Goal: Task Accomplishment & Management: Manage account settings

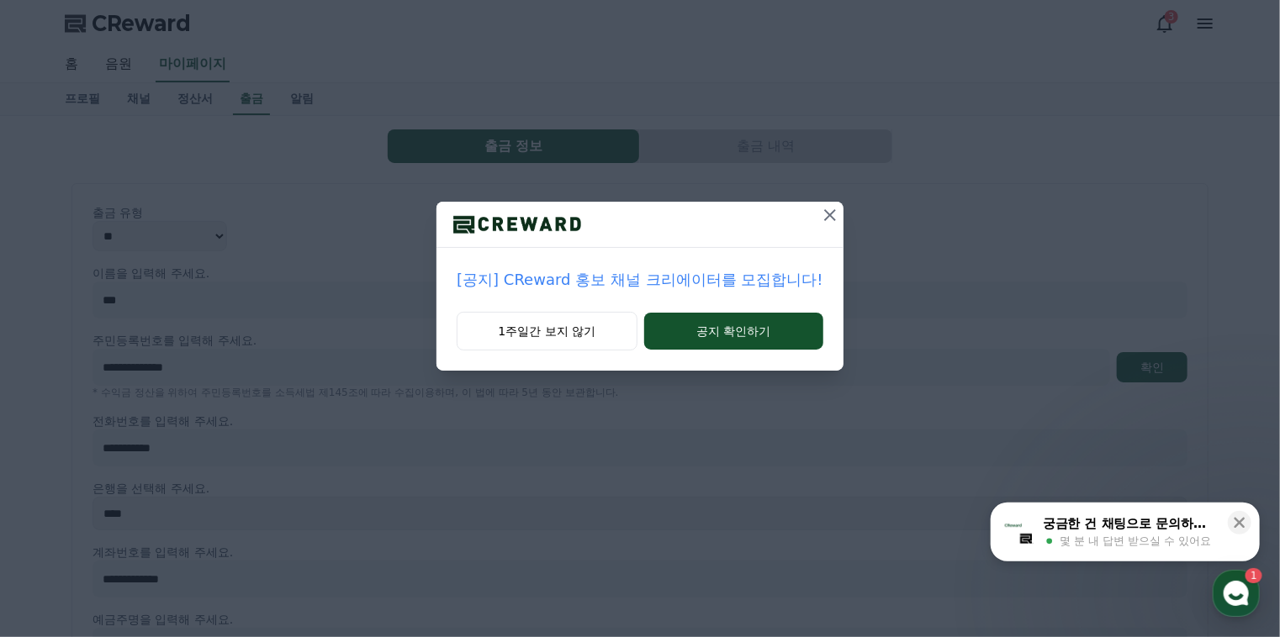
click at [823, 223] on icon at bounding box center [830, 215] width 20 height 20
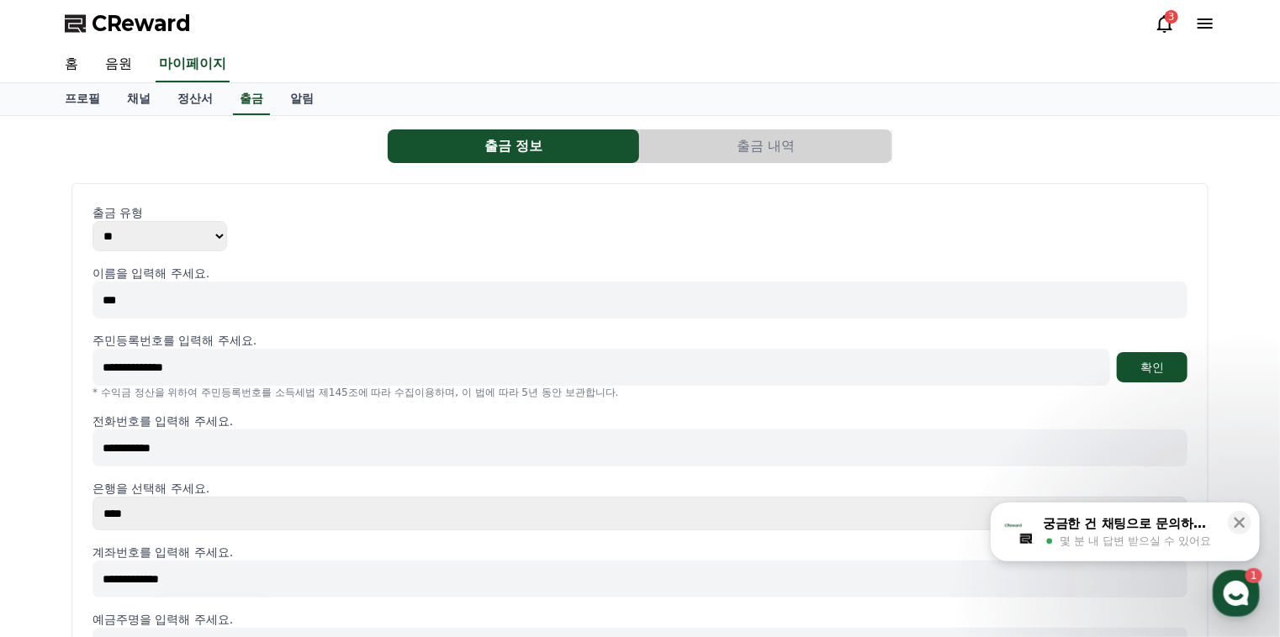
click at [74, 31] on polygon at bounding box center [73, 25] width 17 height 13
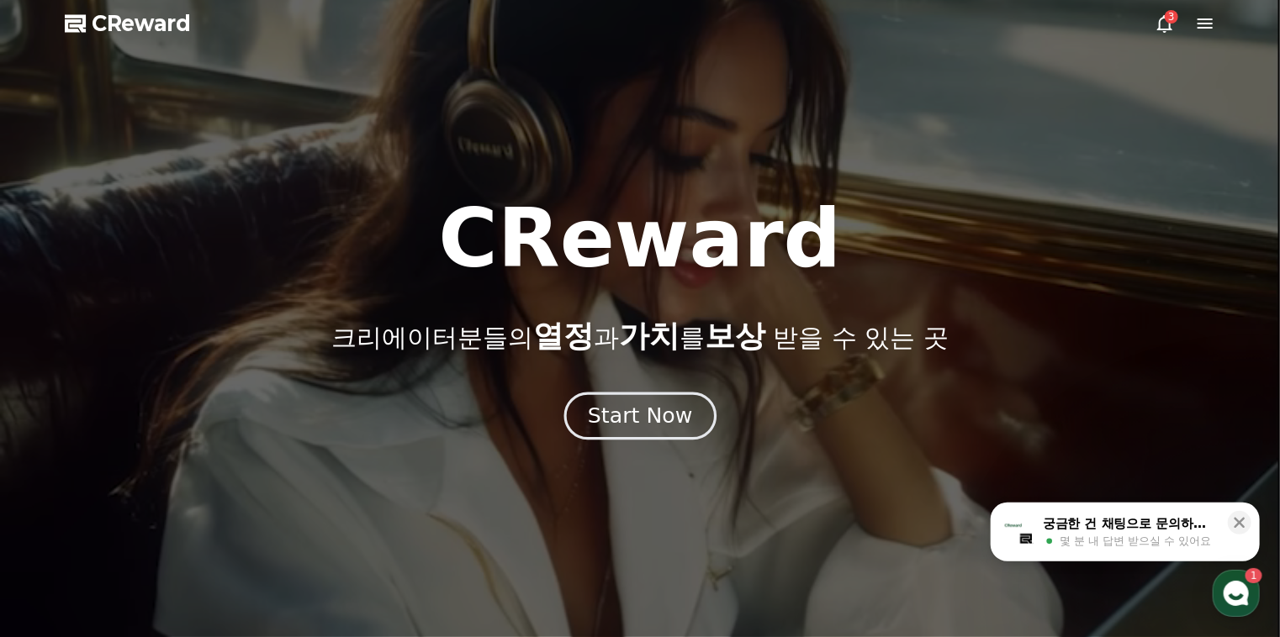
click at [639, 415] on div "Start Now" at bounding box center [640, 416] width 104 height 29
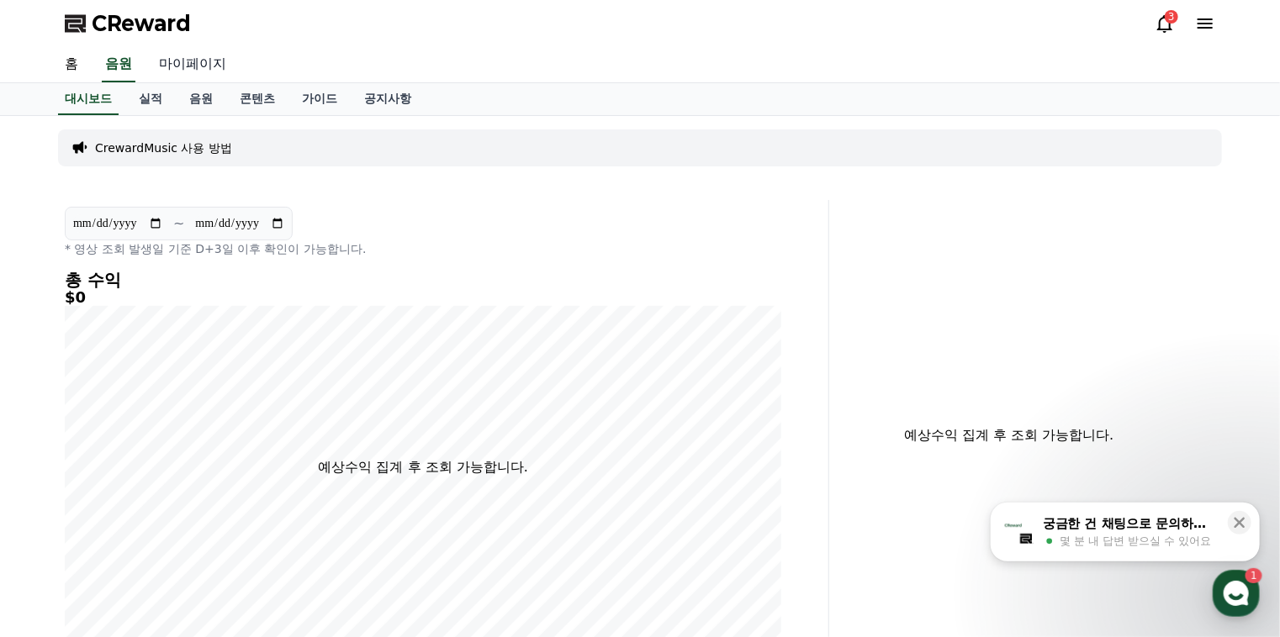
click at [162, 71] on link "마이페이지" at bounding box center [192, 64] width 94 height 35
select select "**********"
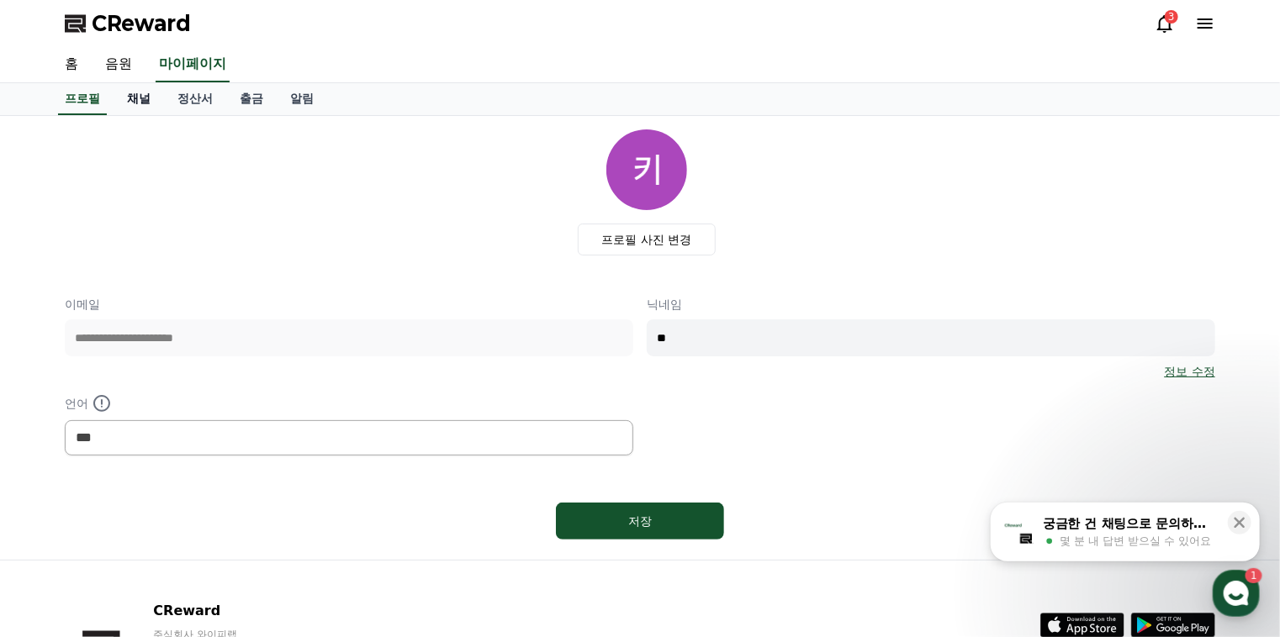
click at [135, 100] on link "채널" at bounding box center [138, 99] width 50 height 32
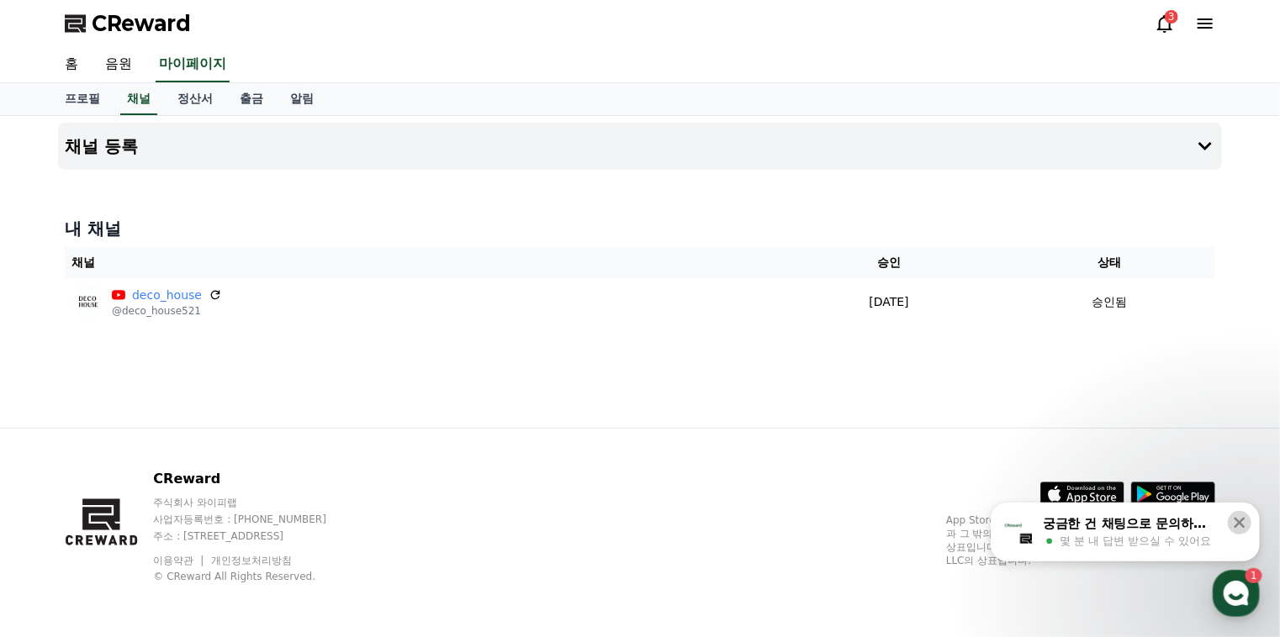
click at [1243, 520] on icon at bounding box center [1239, 523] width 17 height 17
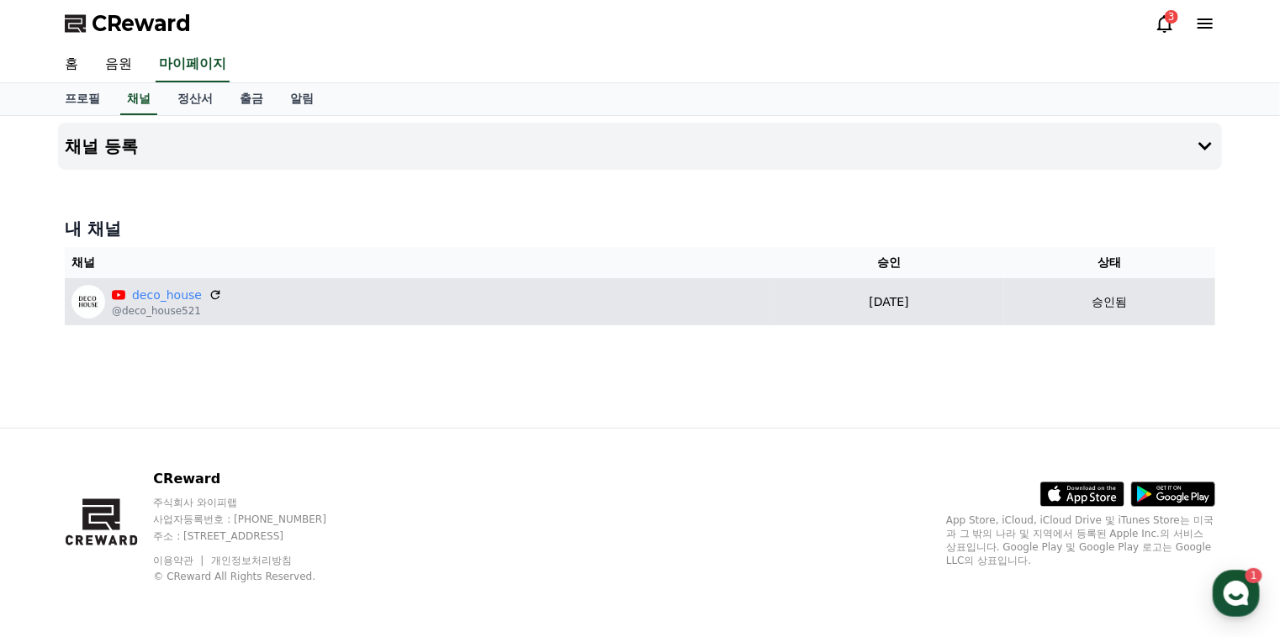
click at [995, 298] on p "[DATE]" at bounding box center [888, 302] width 217 height 18
click at [531, 293] on div "deco_house @deco_house521" at bounding box center [418, 302] width 695 height 34
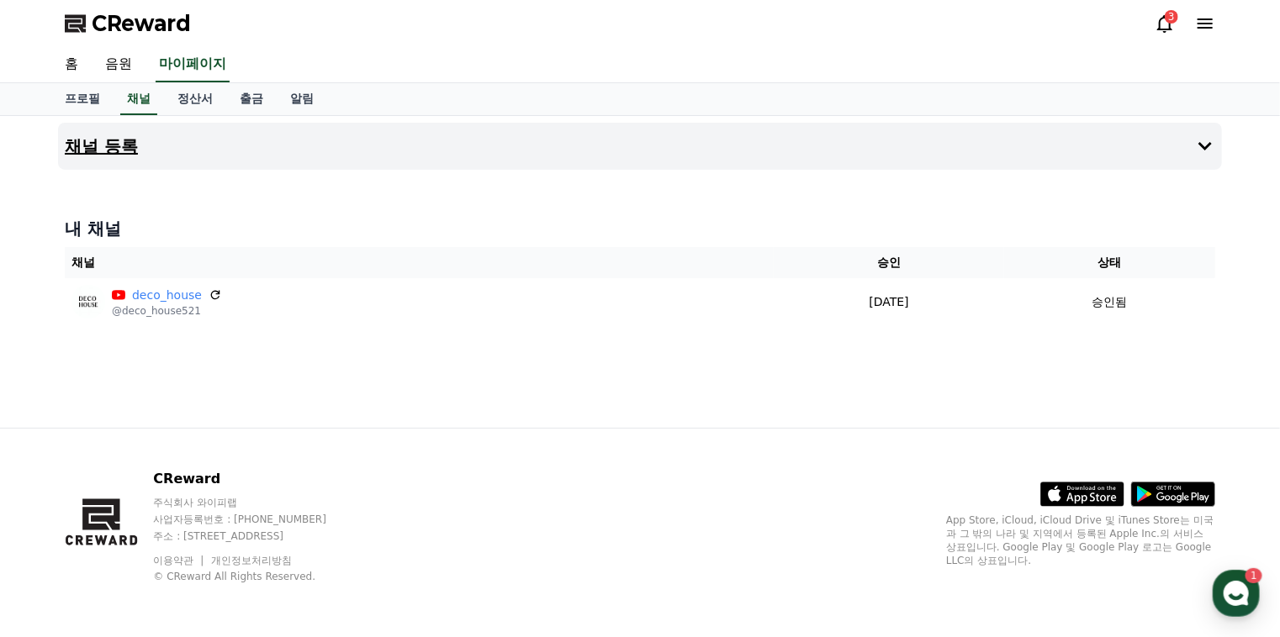
click at [100, 125] on button "채널 등록" at bounding box center [640, 146] width 1164 height 47
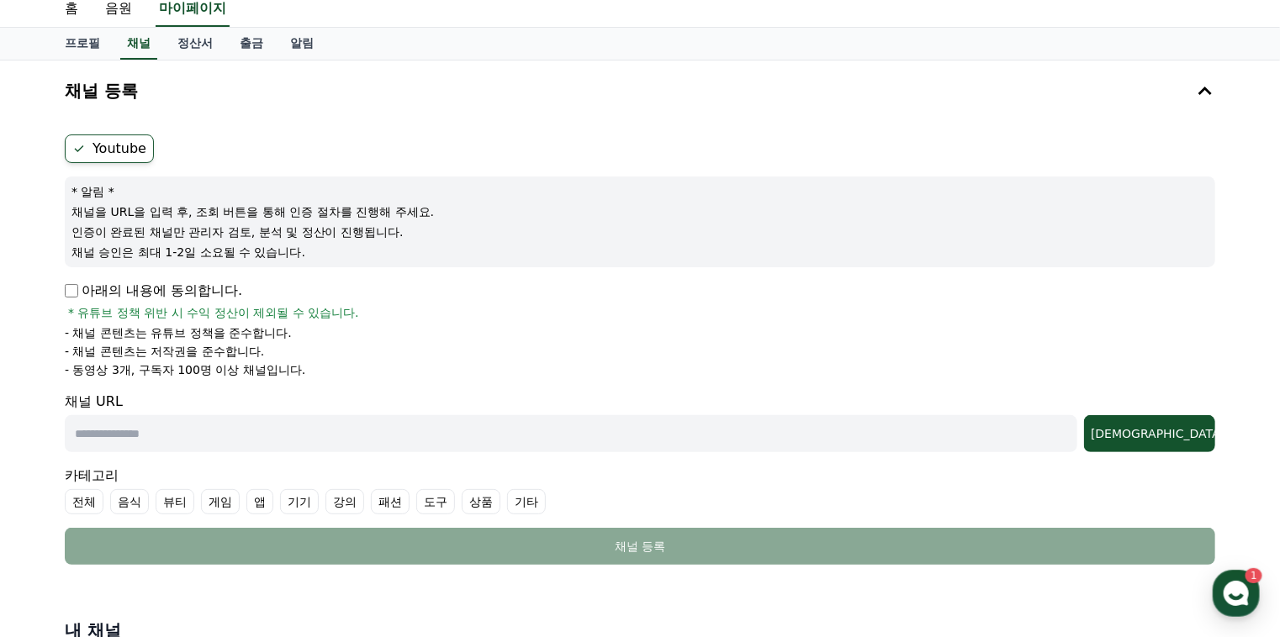
scroll to position [84, 0]
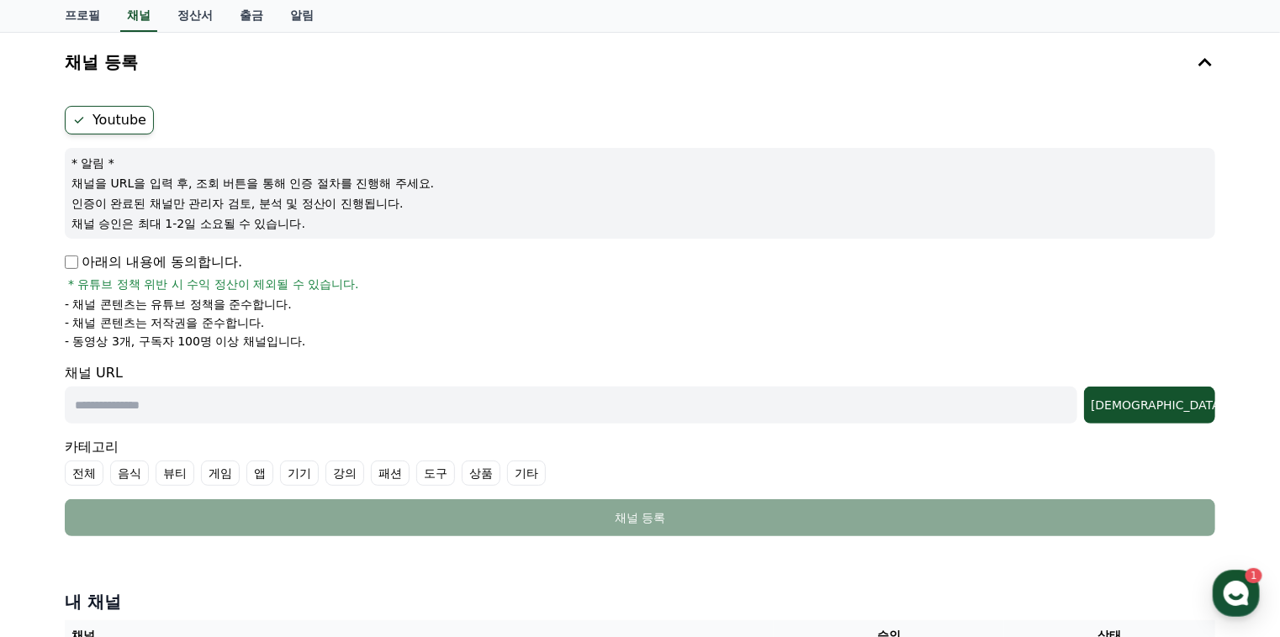
click at [80, 260] on p "아래의 내용에 동의합니다." at bounding box center [153, 262] width 177 height 20
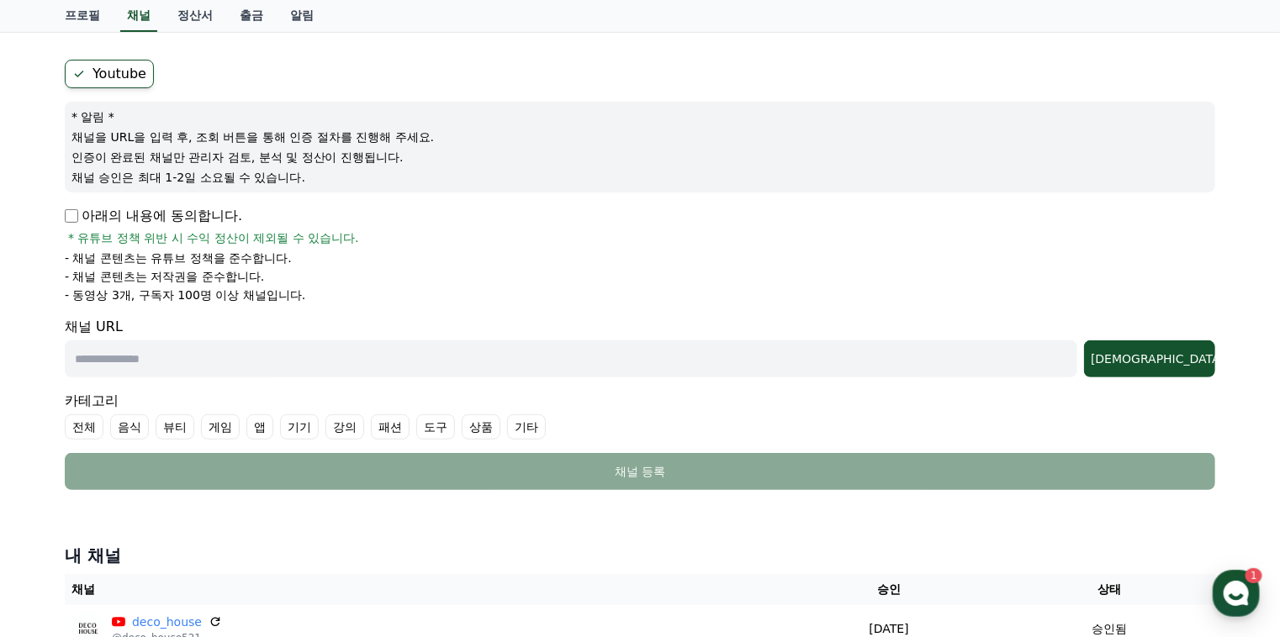
scroll to position [168, 0]
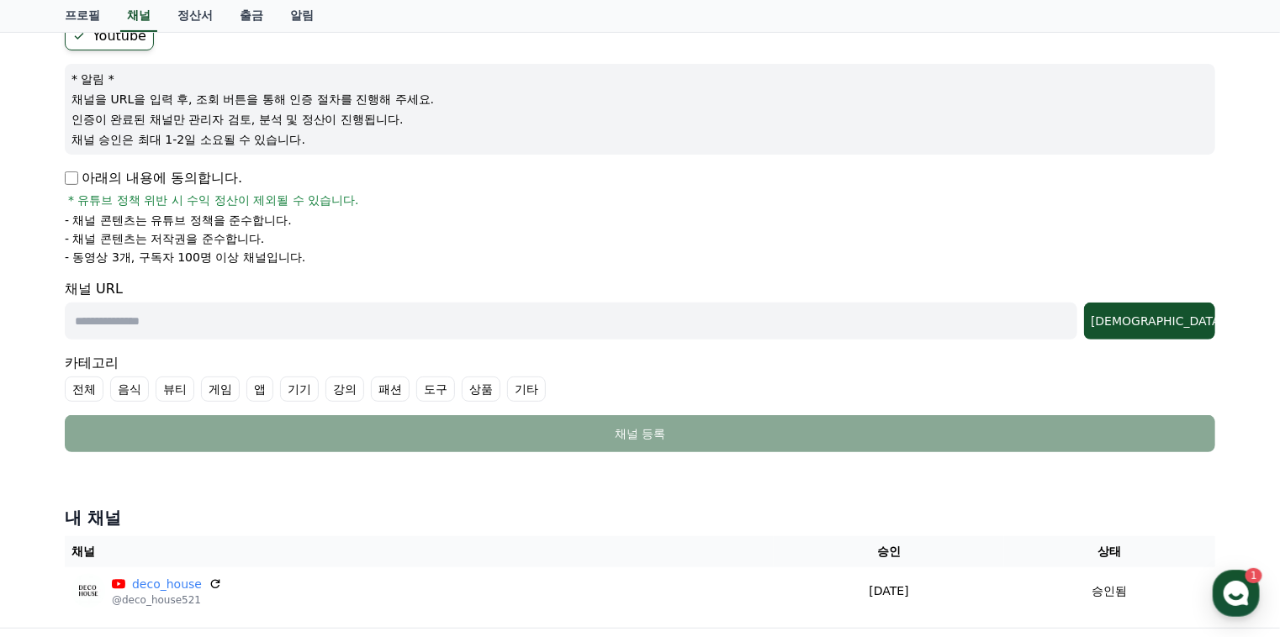
click at [212, 327] on input "text" at bounding box center [571, 321] width 1012 height 37
click at [212, 326] on input "text" at bounding box center [571, 321] width 1012 height 37
click at [272, 314] on input "text" at bounding box center [571, 321] width 1012 height 37
paste input "**********"
type input "**********"
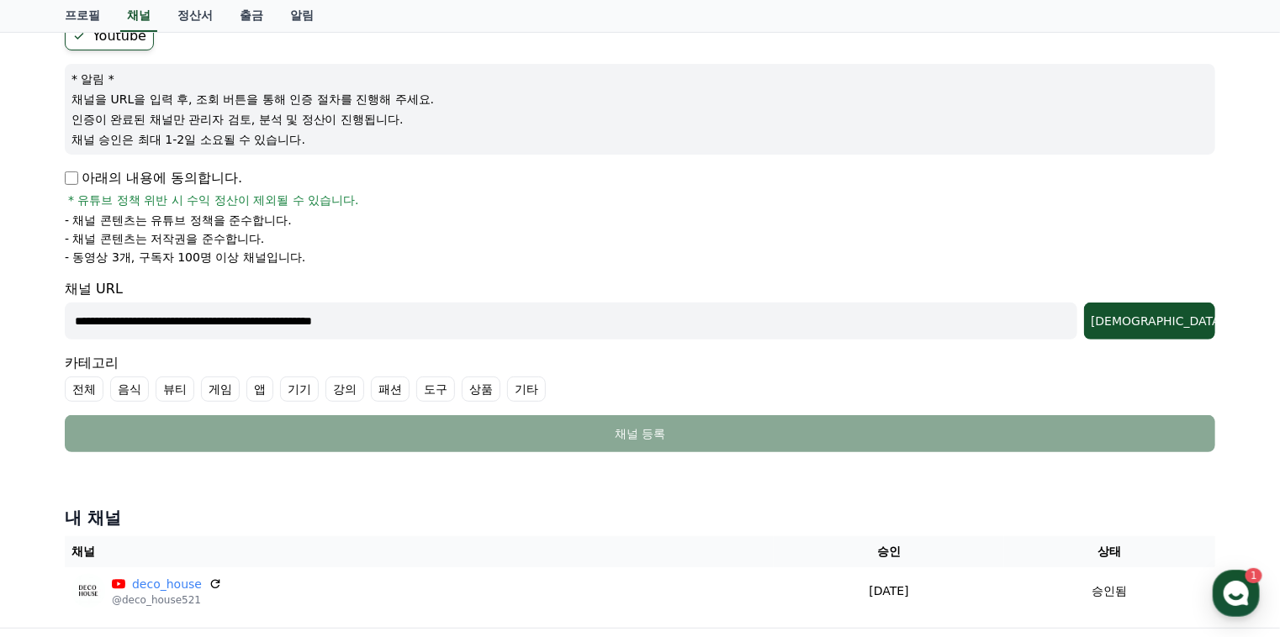
click at [1217, 314] on div "**********" at bounding box center [640, 237] width 1164 height 444
click at [1196, 324] on div "조회" at bounding box center [1149, 321] width 118 height 17
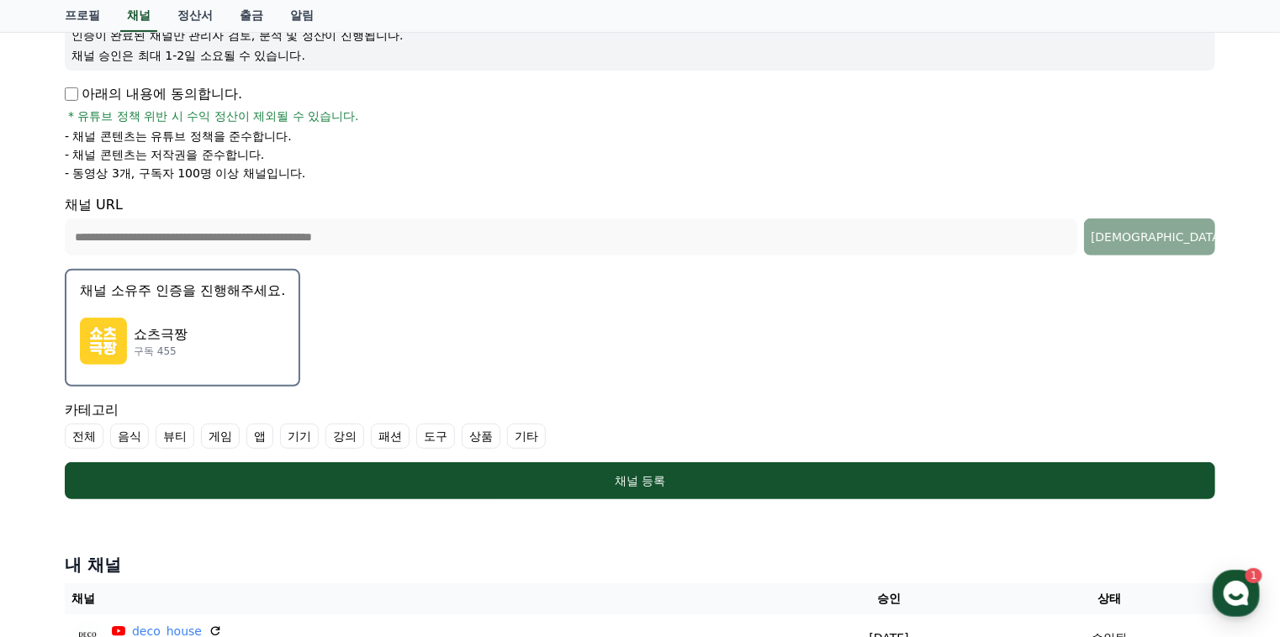
scroll to position [336, 0]
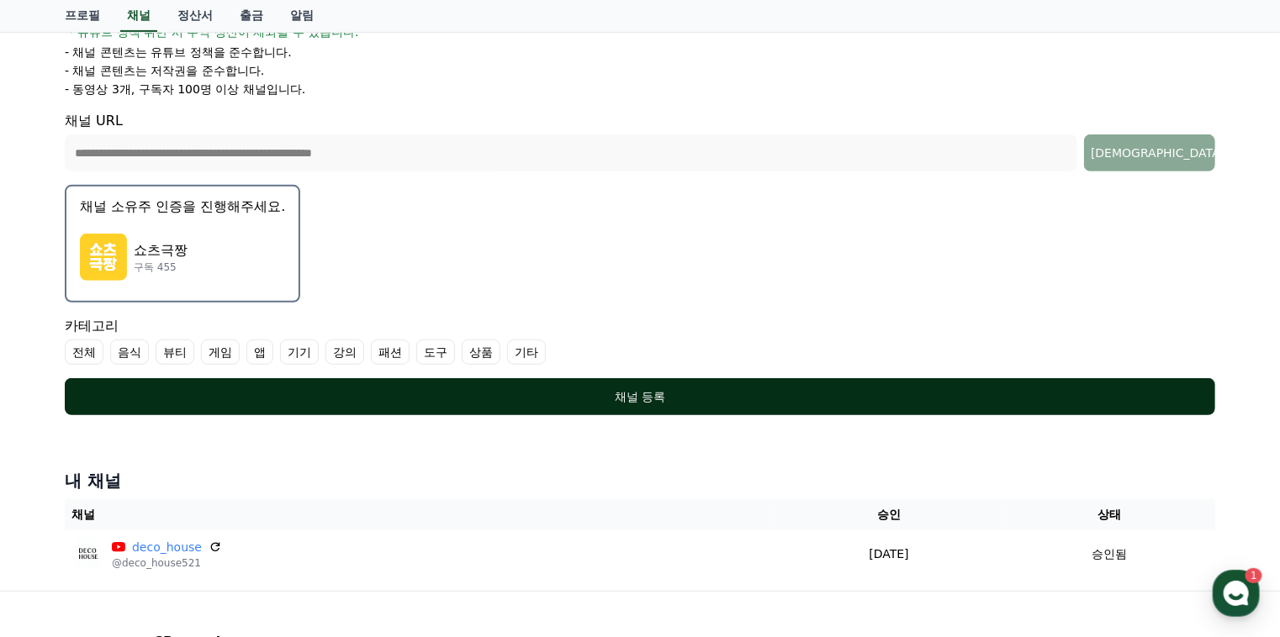
click at [600, 393] on div "채널 등록" at bounding box center [639, 396] width 1083 height 17
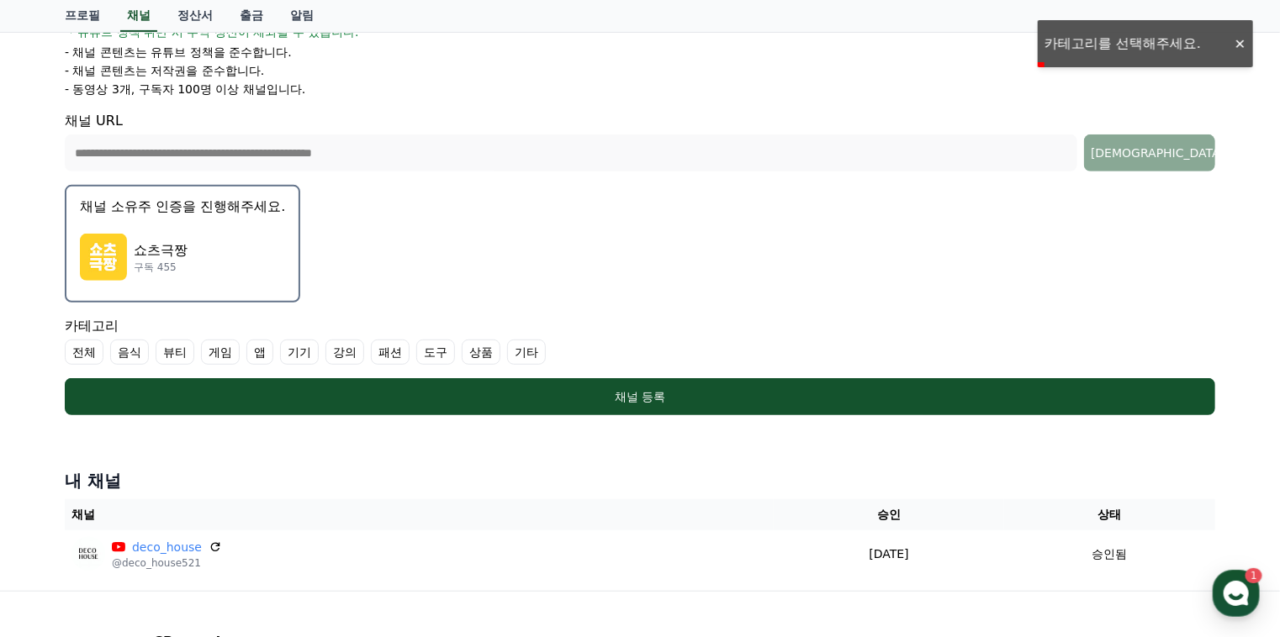
click at [531, 351] on label "기타" at bounding box center [526, 352] width 39 height 25
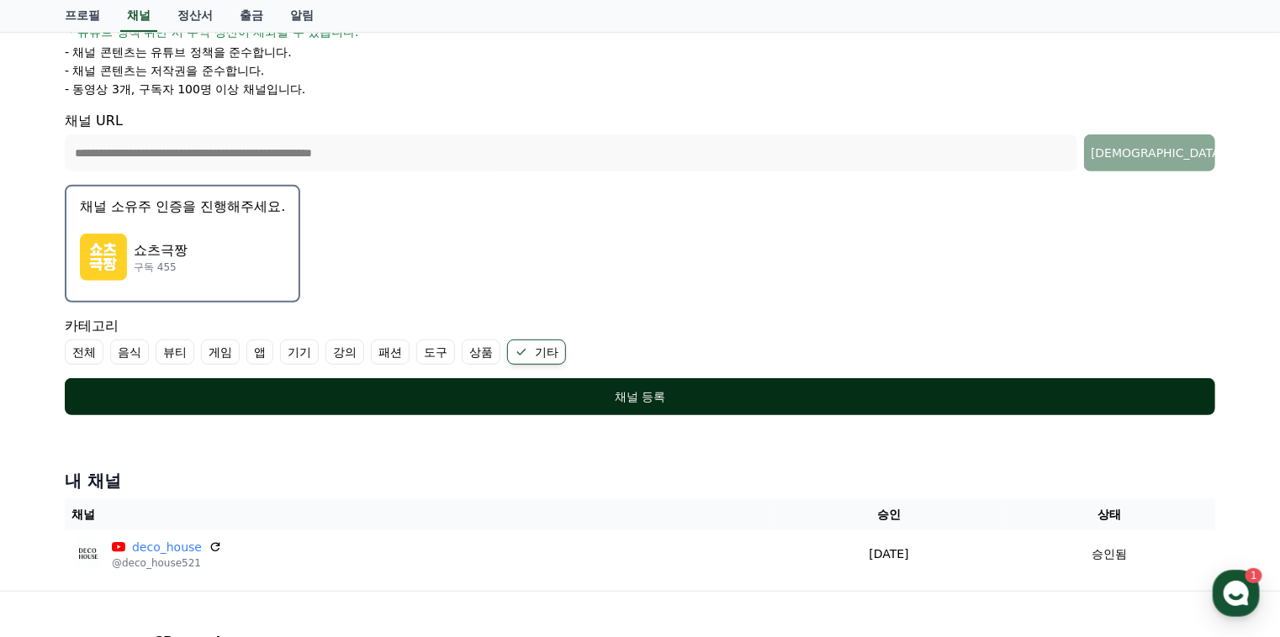
click at [586, 394] on div "채널 등록" at bounding box center [639, 396] width 1083 height 17
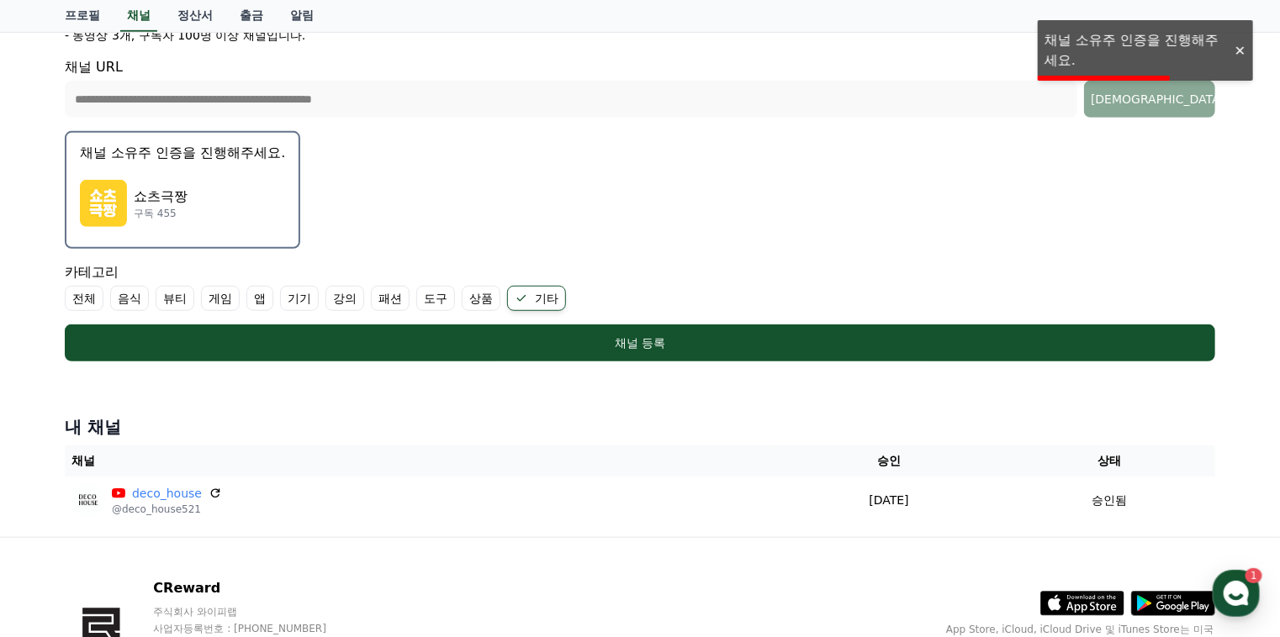
scroll to position [420, 0]
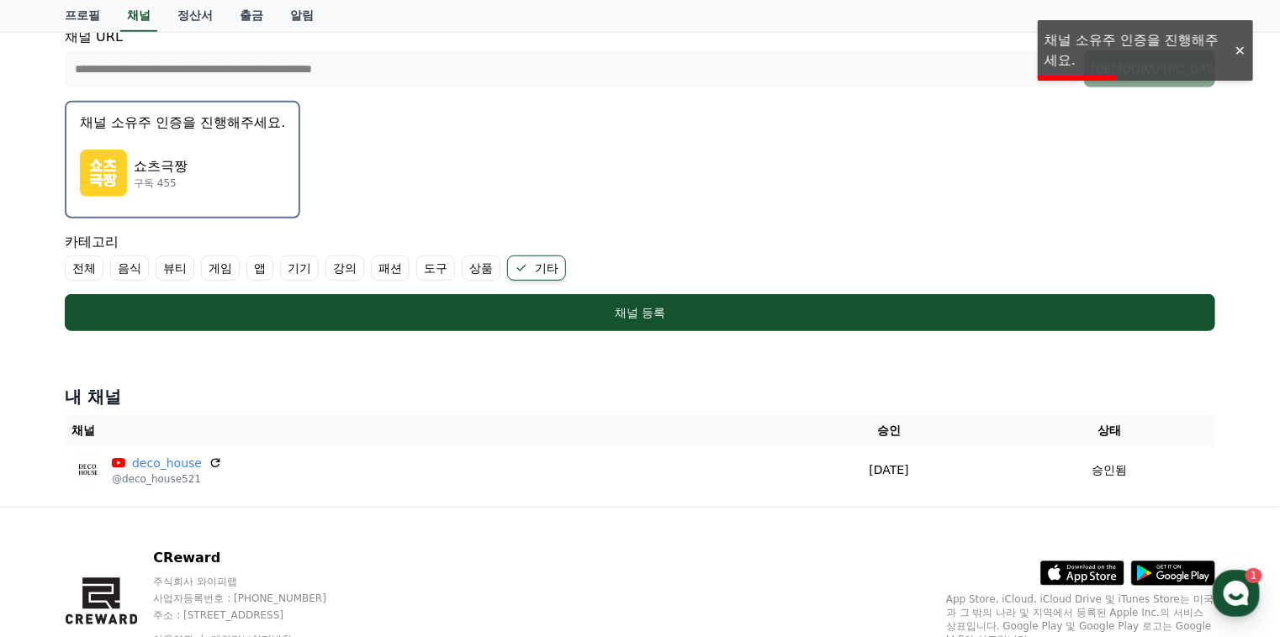
click at [1161, 42] on div "**********" at bounding box center [640, 57] width 1150 height 61
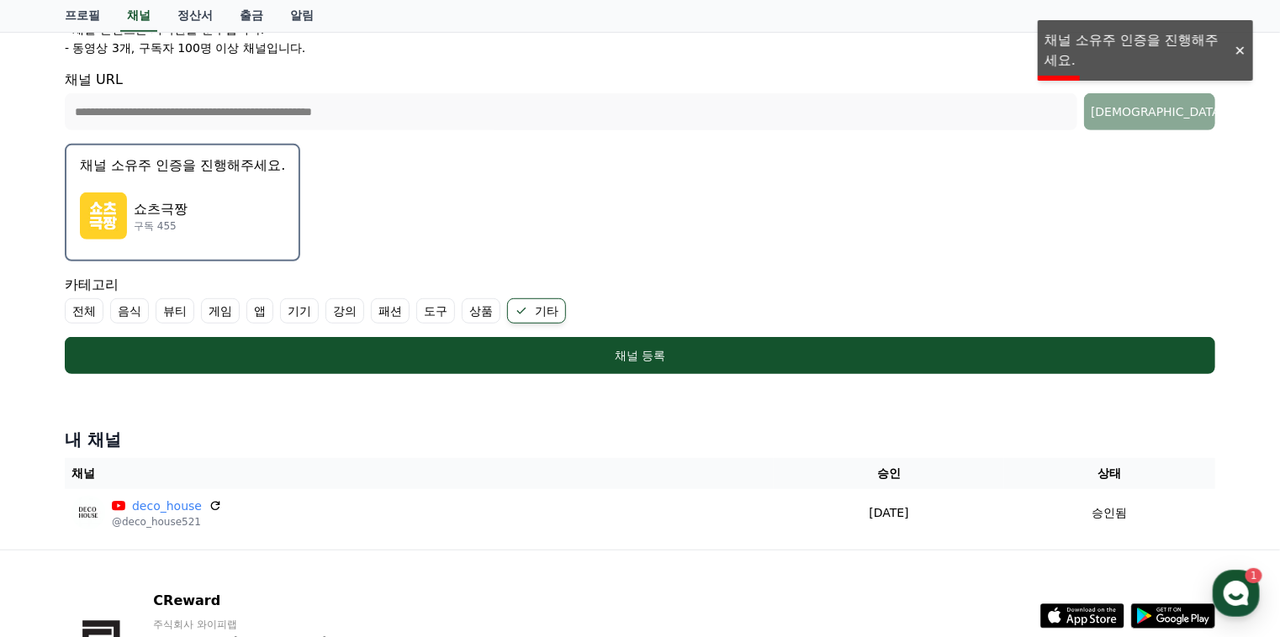
scroll to position [336, 0]
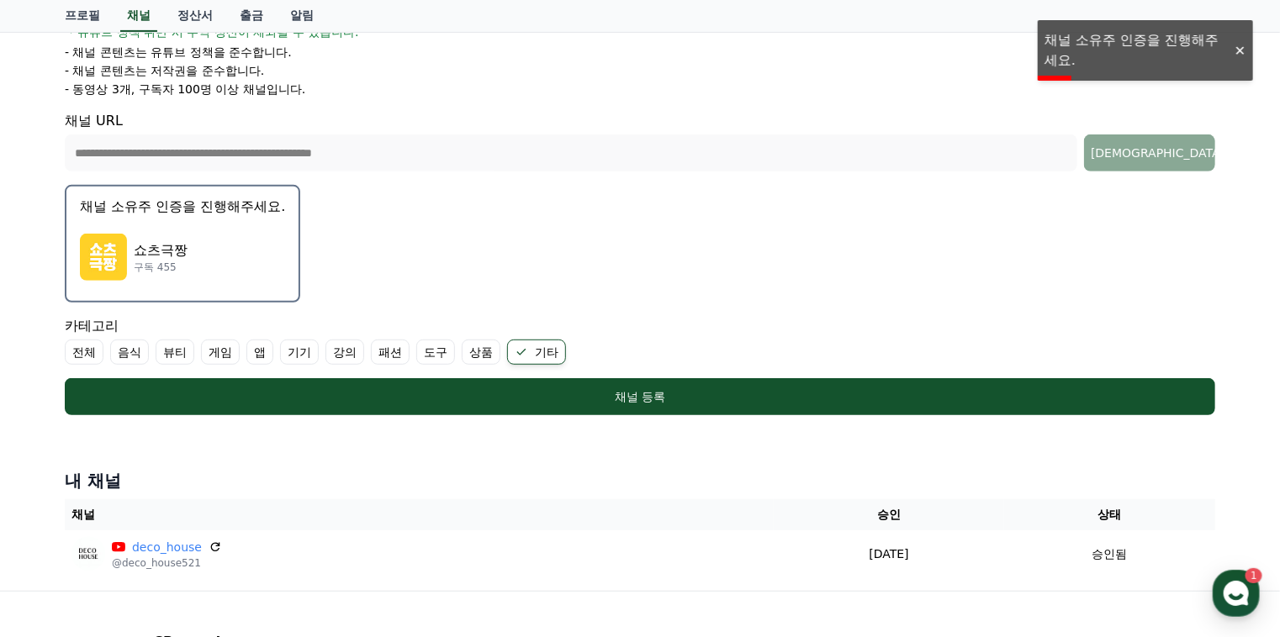
click at [179, 232] on div "쇼츠극짱 구독 455" at bounding box center [182, 257] width 205 height 67
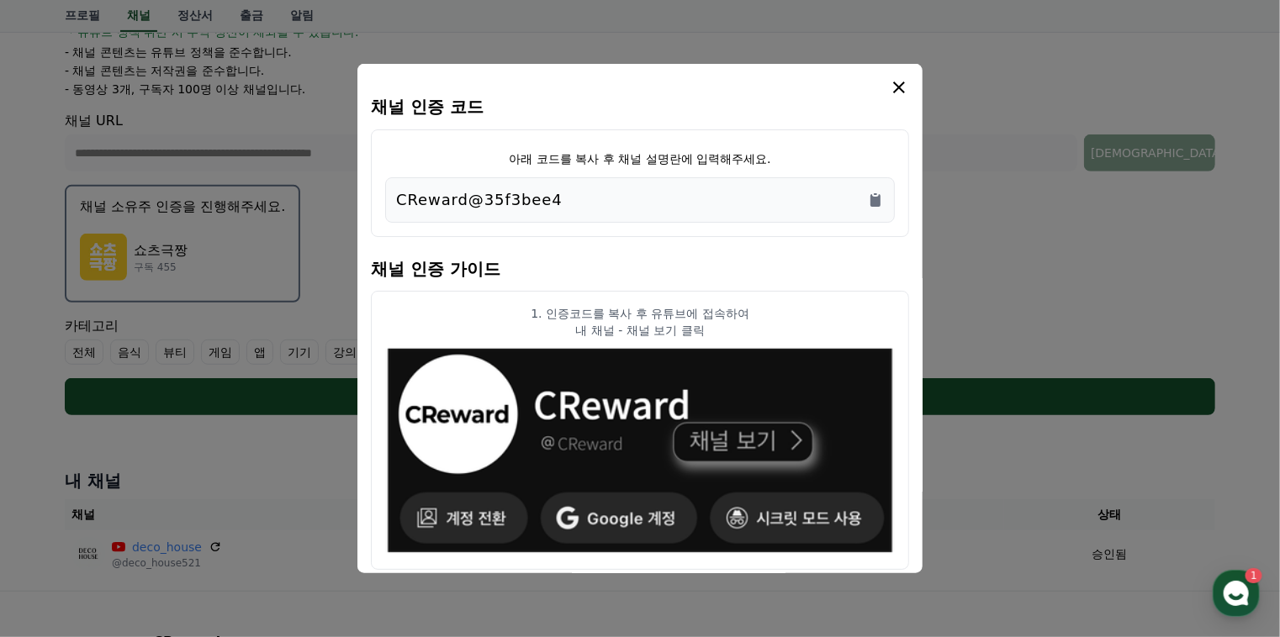
drag, startPoint x: 592, startPoint y: 196, endPoint x: 390, endPoint y: 201, distance: 201.8
click at [390, 201] on div "CReward@35f3bee4" at bounding box center [639, 199] width 509 height 45
copy p "CReward@35f3bee4"
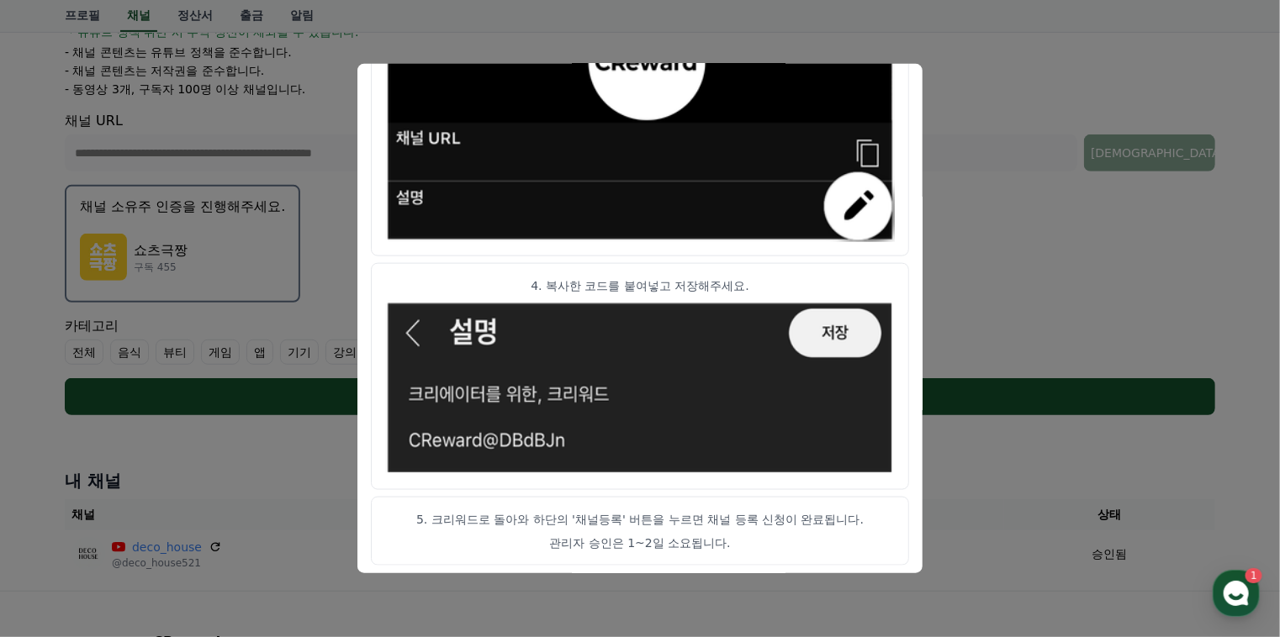
scroll to position [939, 0]
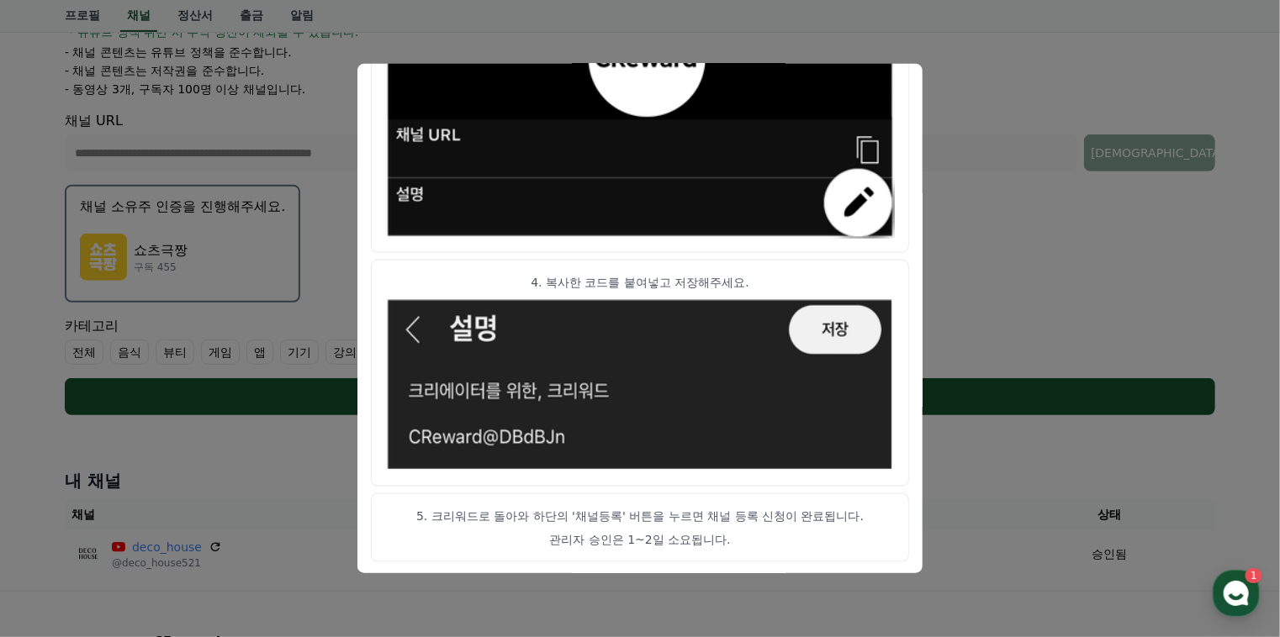
click at [973, 157] on button "close modal" at bounding box center [640, 318] width 1280 height 637
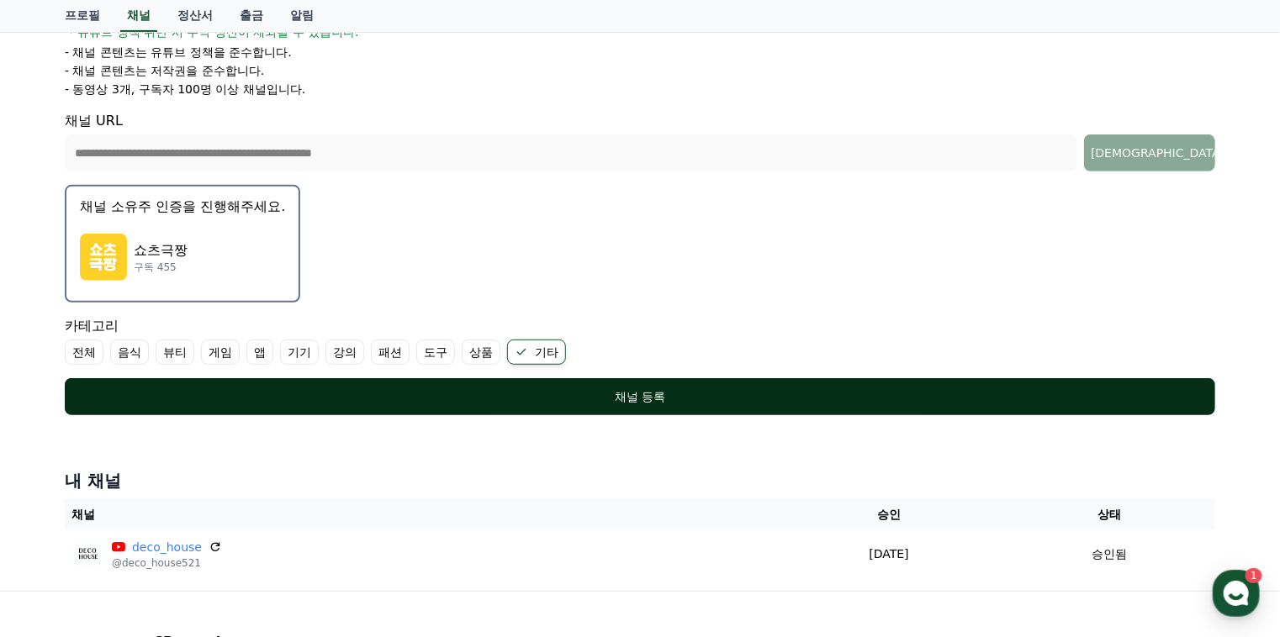
click at [649, 395] on div "채널 등록" at bounding box center [639, 396] width 1083 height 17
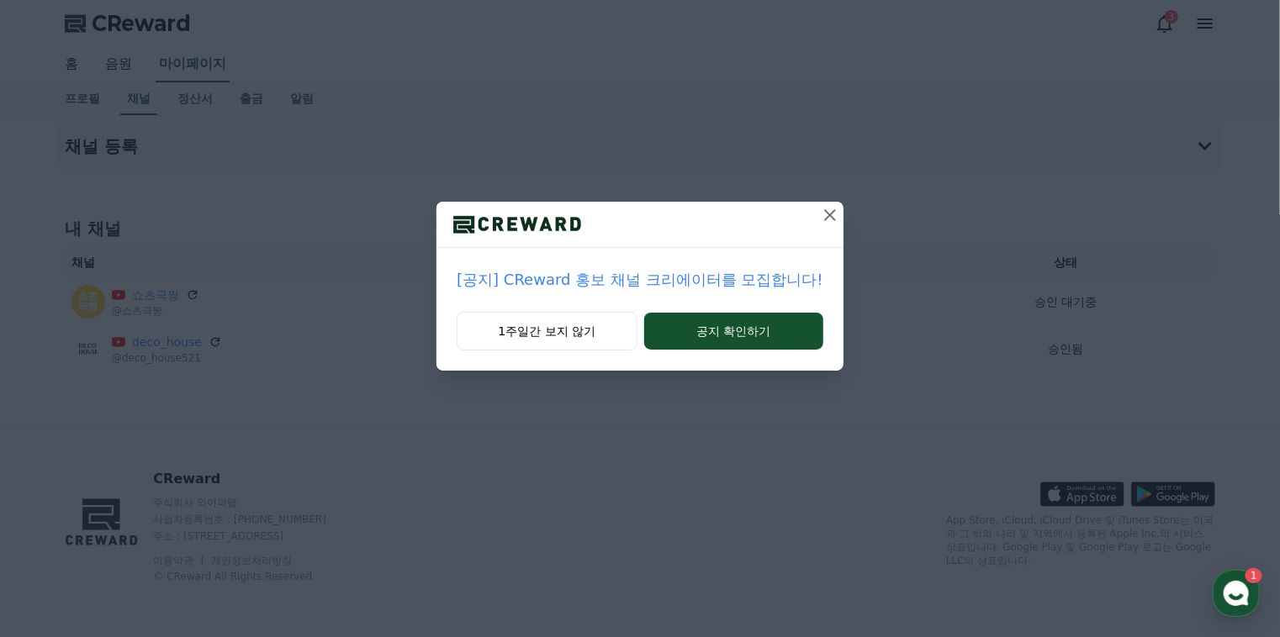
click at [823, 210] on icon at bounding box center [830, 215] width 20 height 20
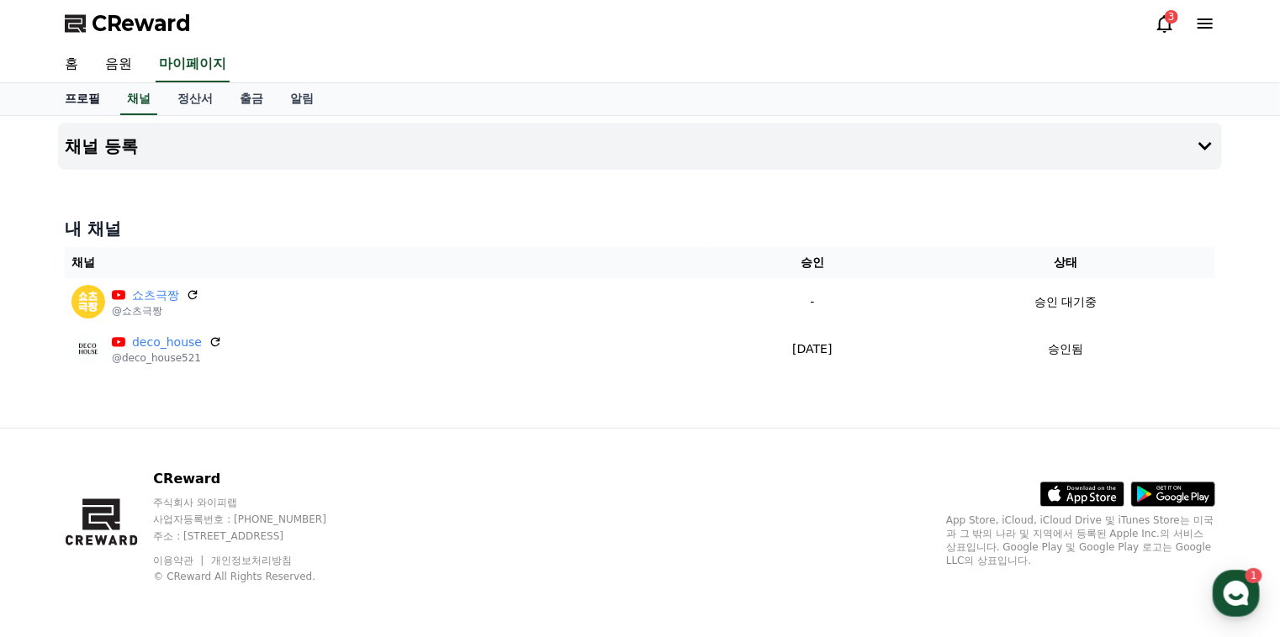
click at [66, 66] on link "홈" at bounding box center [71, 64] width 40 height 35
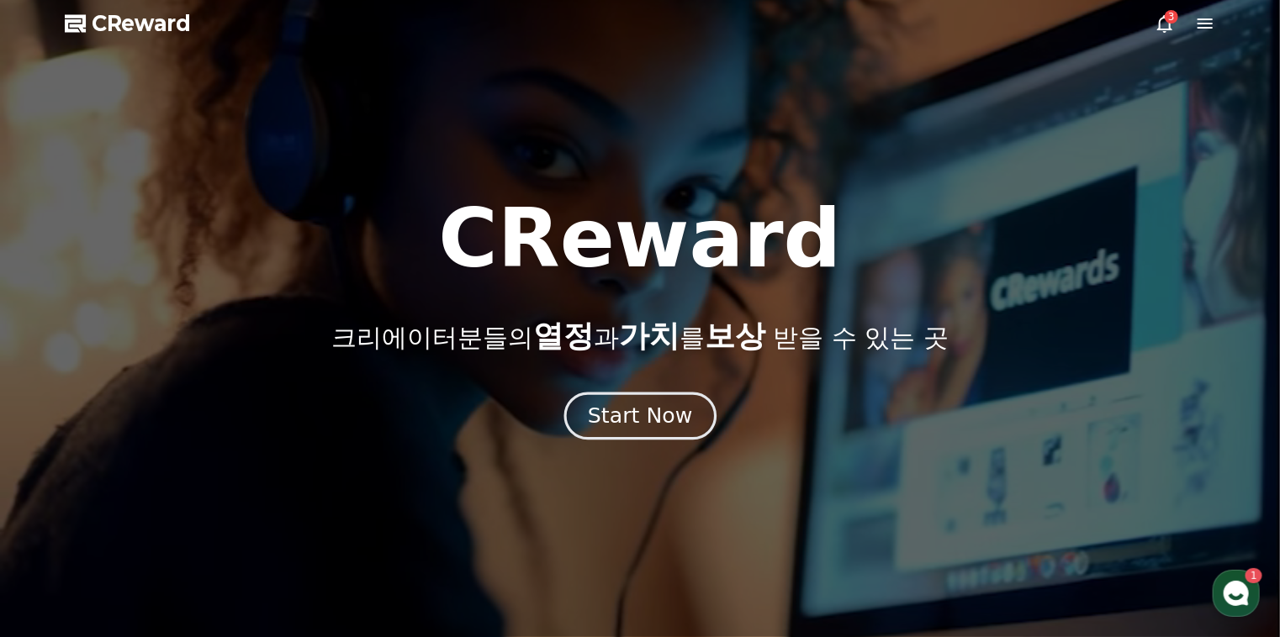
click at [615, 432] on button "Start Now" at bounding box center [639, 417] width 152 height 48
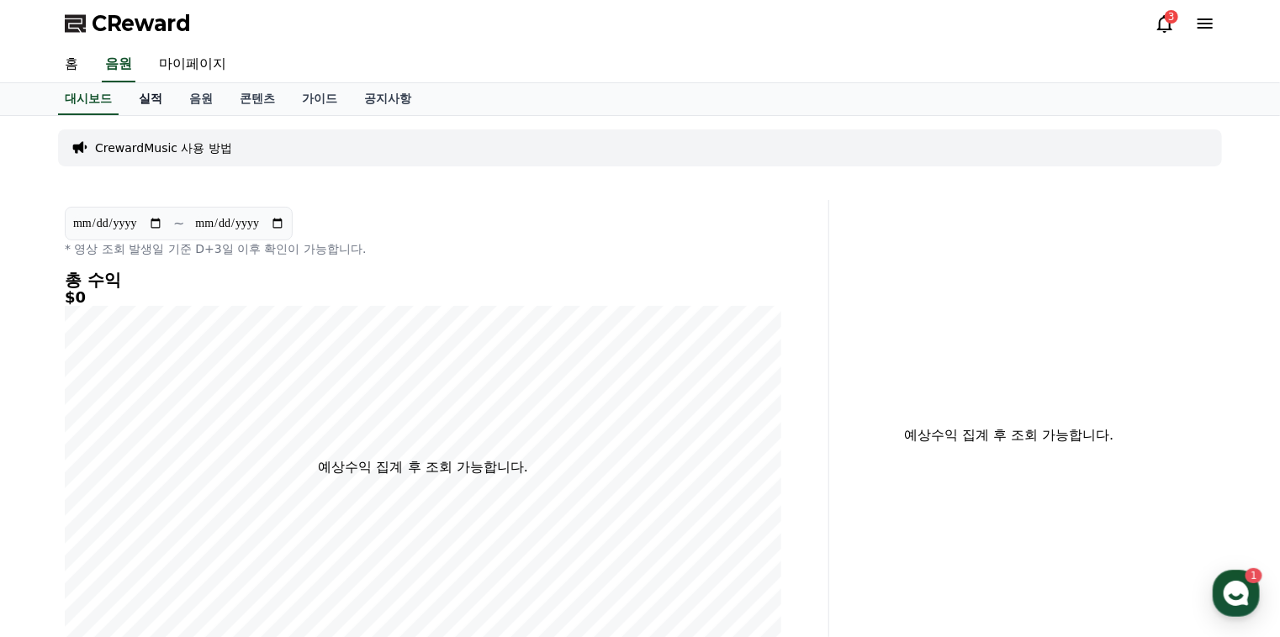
click at [149, 95] on link "실적" at bounding box center [150, 99] width 50 height 32
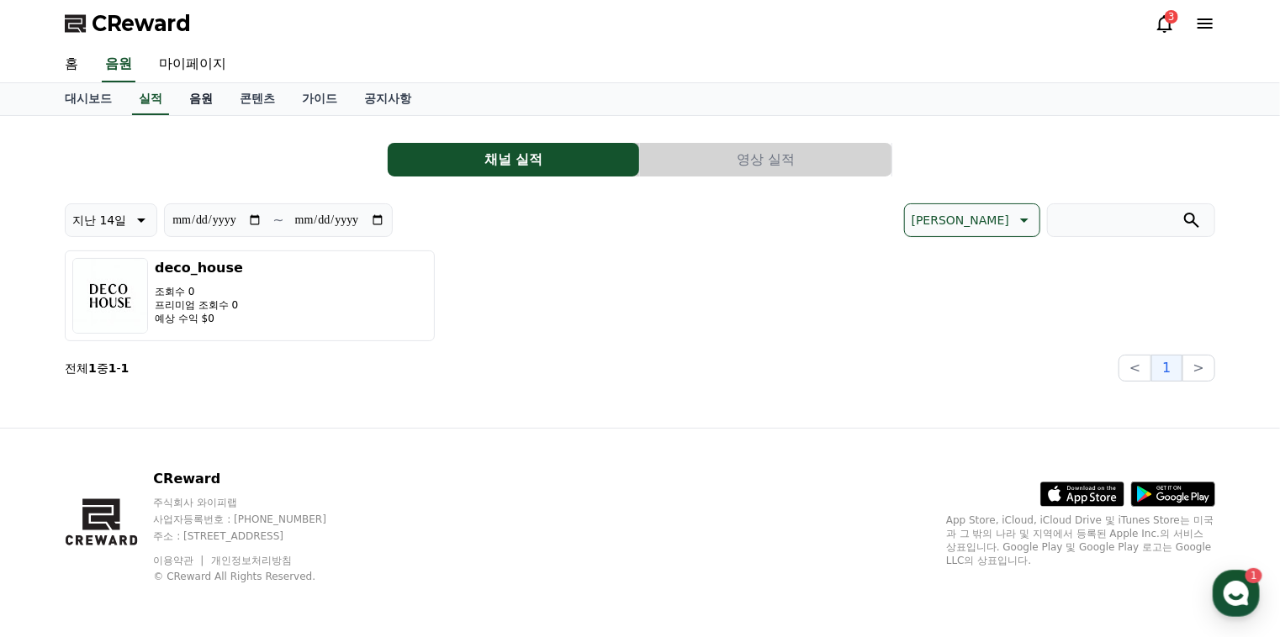
click at [202, 98] on link "음원" at bounding box center [201, 99] width 50 height 32
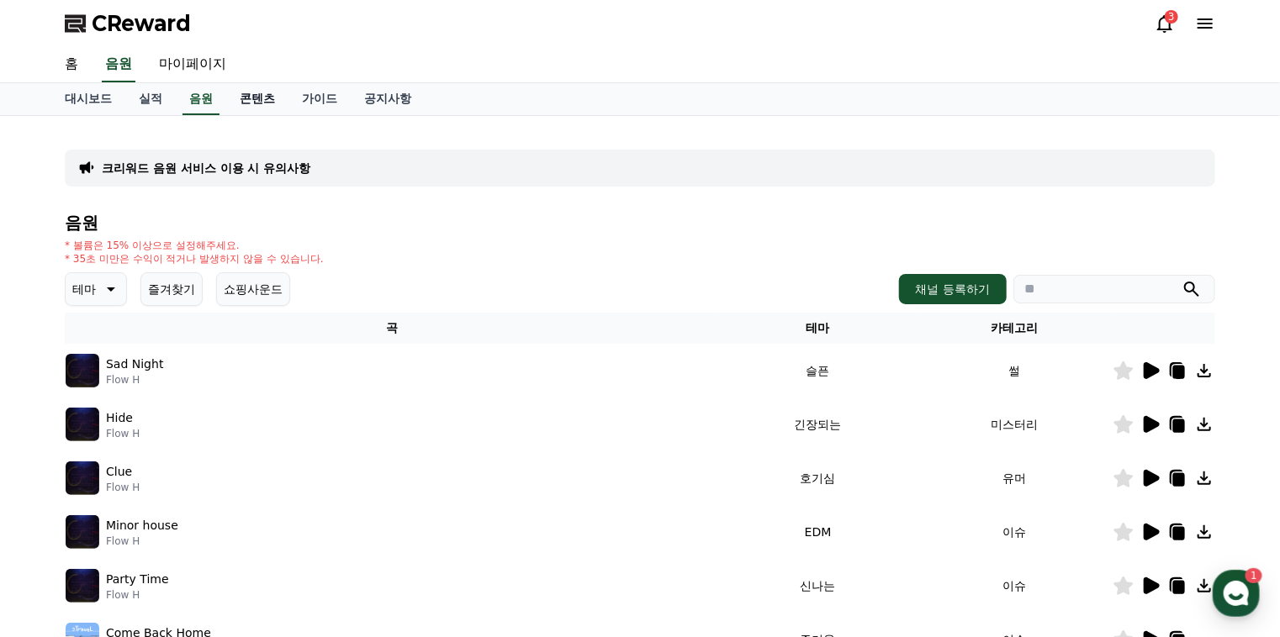
click at [240, 101] on link "콘텐츠" at bounding box center [257, 99] width 62 height 32
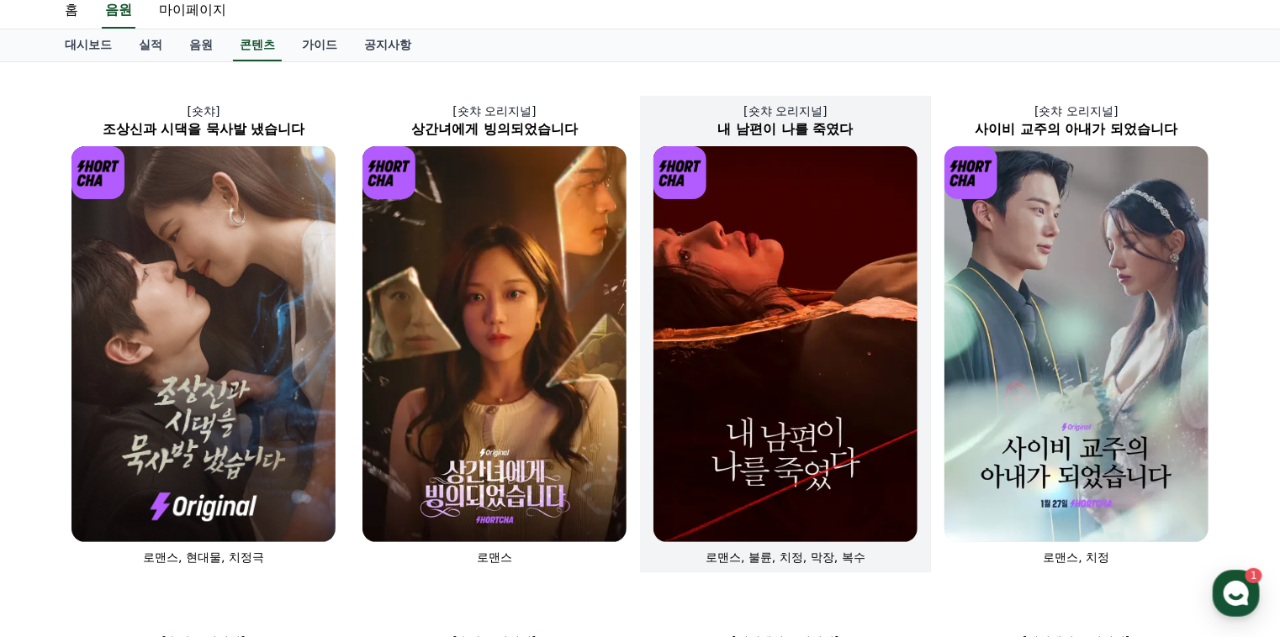
scroll to position [84, 0]
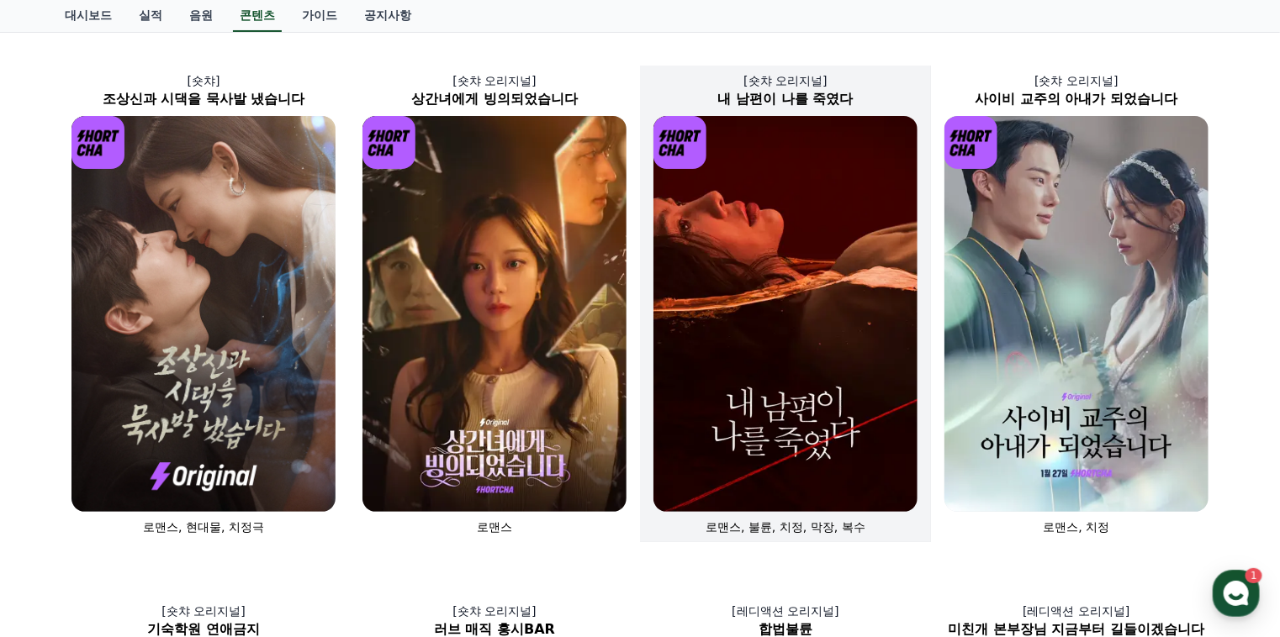
click at [750, 353] on img at bounding box center [785, 314] width 264 height 396
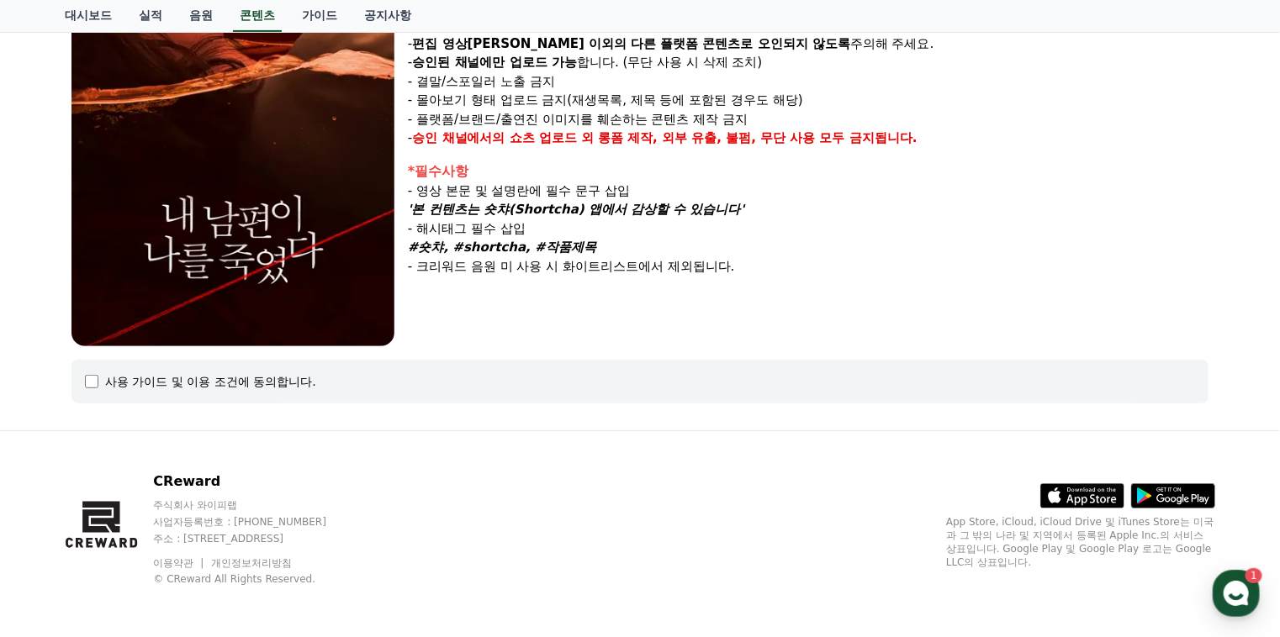
scroll to position [313, 0]
click at [250, 384] on div "사용 가이드 및 이용 조건에 동의합니다." at bounding box center [210, 380] width 211 height 17
click at [104, 382] on div "사용 가이드 및 이용 조건에 동의합니다." at bounding box center [640, 380] width 1110 height 17
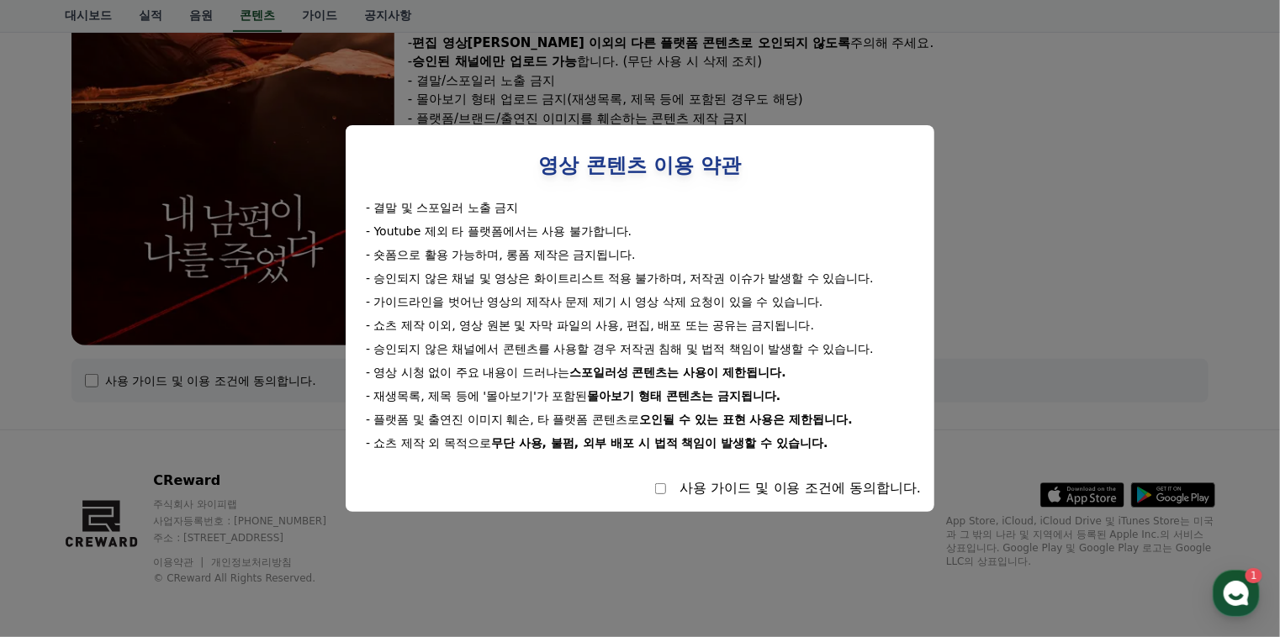
select select
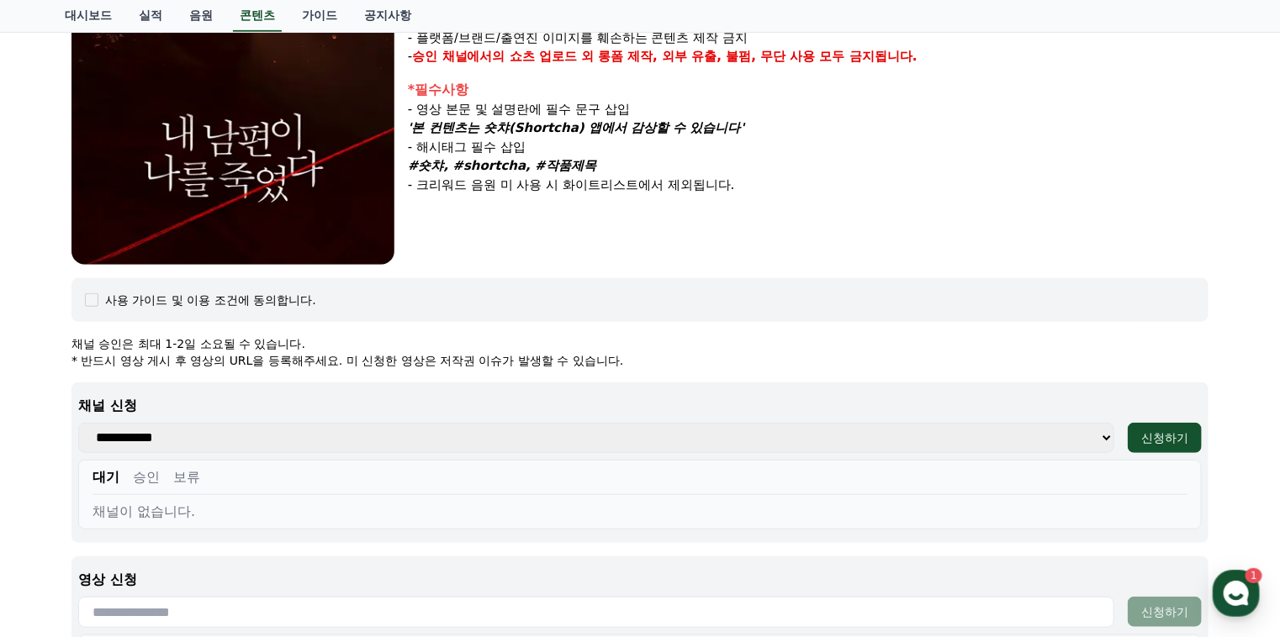
scroll to position [397, 0]
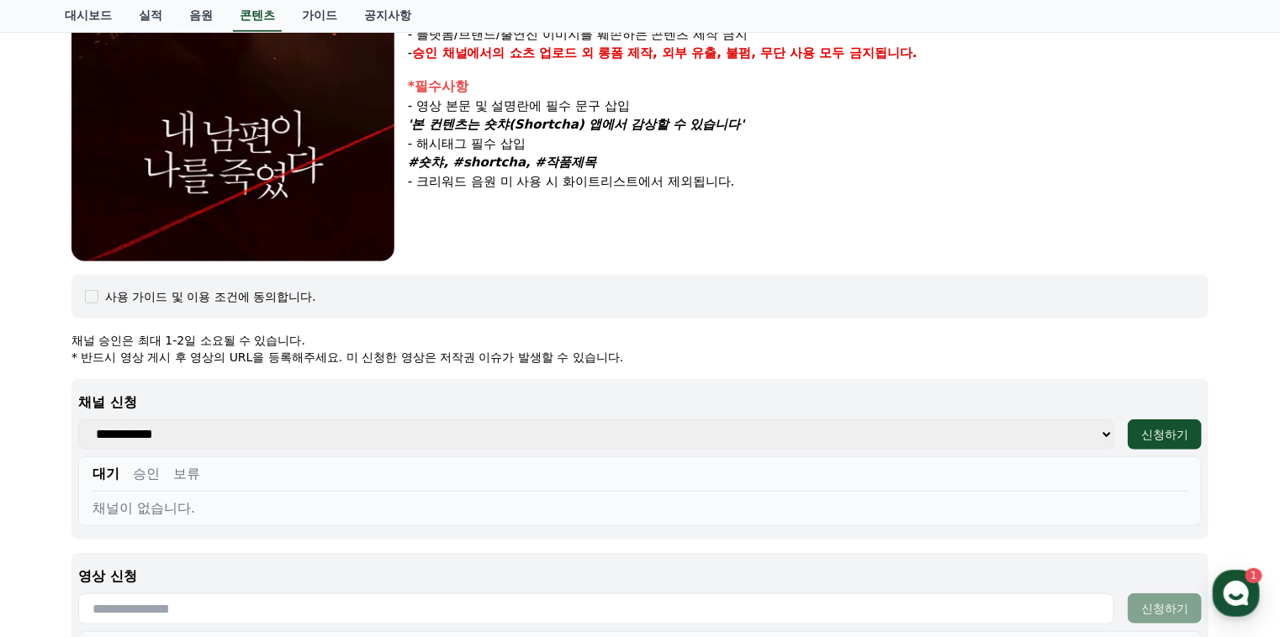
click at [330, 429] on select "**********" at bounding box center [596, 435] width 1036 height 30
click at [652, 309] on div "사용 가이드 및 이용 조건에 동의합니다." at bounding box center [639, 297] width 1137 height 44
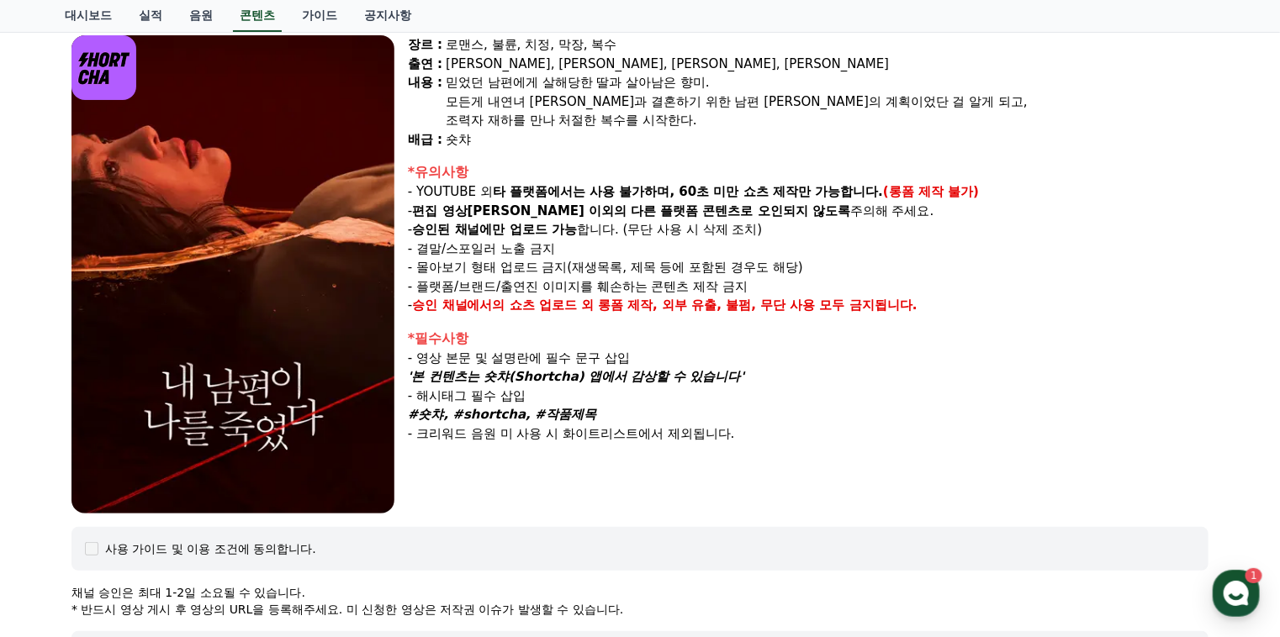
scroll to position [61, 0]
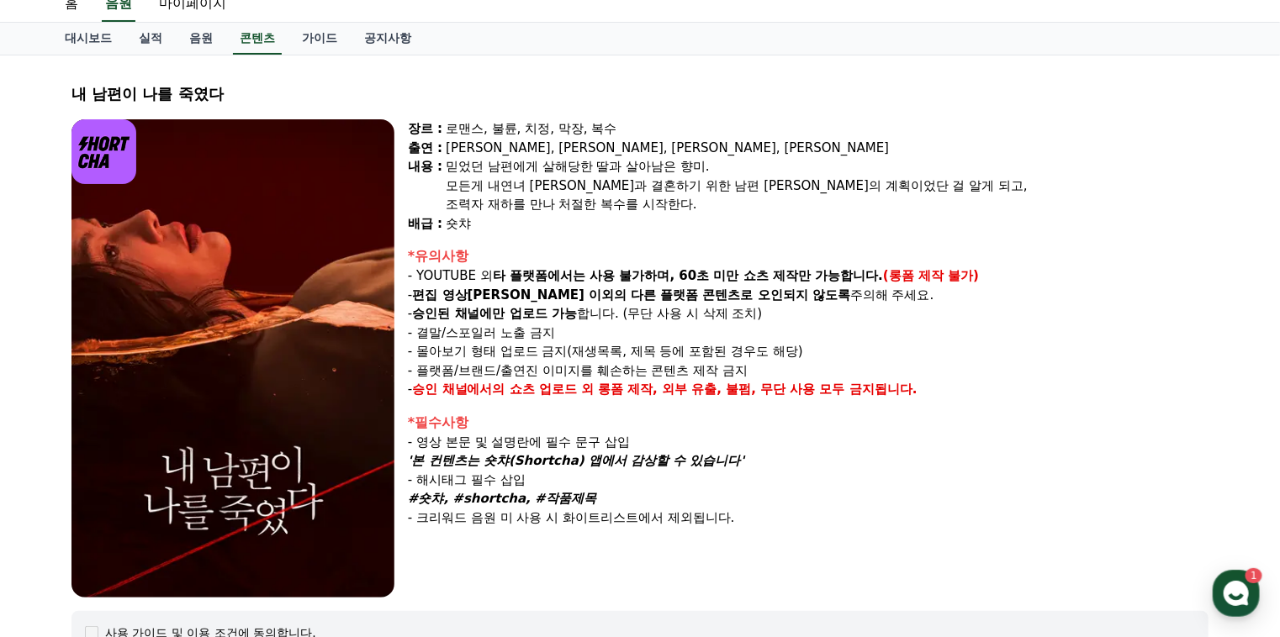
drag, startPoint x: 239, startPoint y: 95, endPoint x: -34, endPoint y: 90, distance: 273.3
copy div "내 남편이 나를 죽였다"
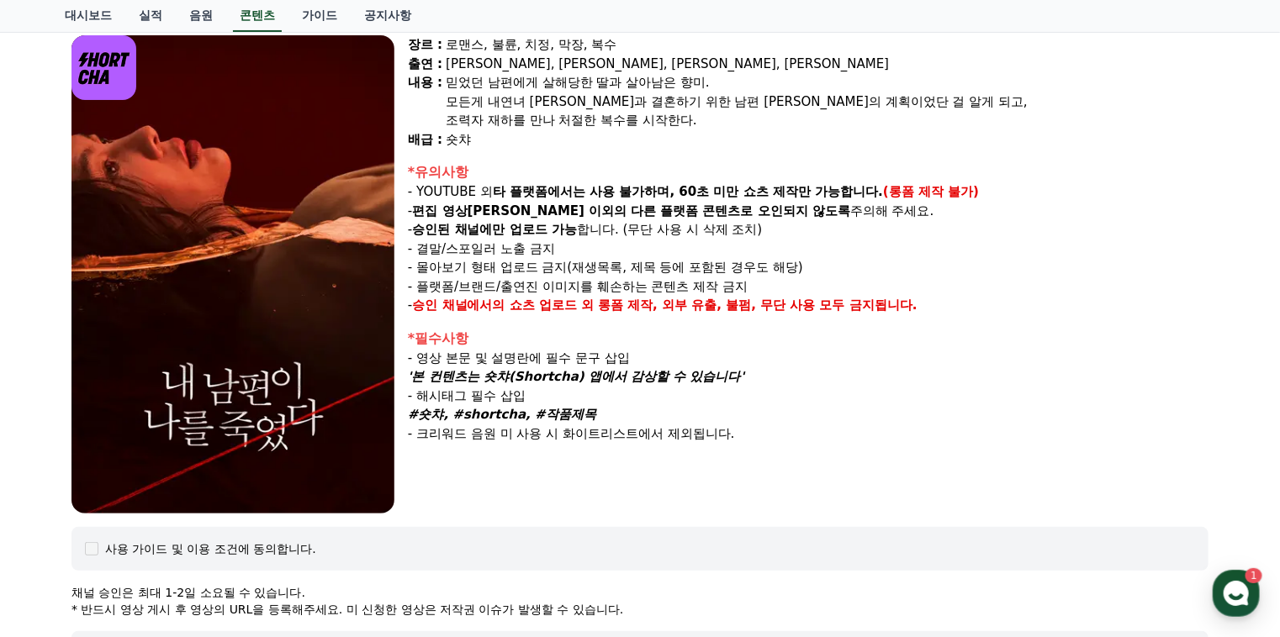
drag, startPoint x: 779, startPoint y: 431, endPoint x: 414, endPoint y: 360, distance: 371.0
click at [414, 360] on div "*필수사항 - 영상 본문 및 설명란에 필수 문구 삽입 '본 컨텐츠는 숏챠(Shortcha) 앱에서 감상할 수 있습니다' - 해시태그 필수 삽입…" at bounding box center [808, 386] width 800 height 115
click at [775, 442] on div "장르 : 로맨스, 불륜, 치정, 막장, 복수 출연 : 윤선아, 하선재, 권도하, 송민경 내용 : 믿었던 남편에게 살해당한 딸과 살아남은 향미.…" at bounding box center [808, 274] width 800 height 478
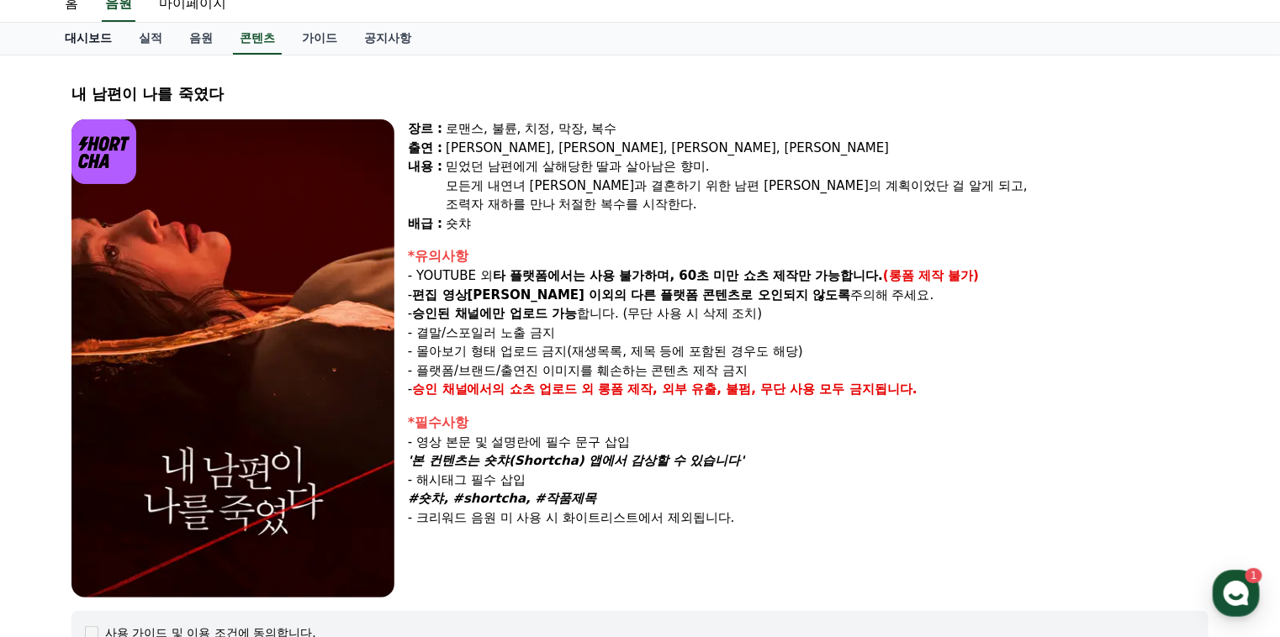
click at [77, 41] on link "대시보드" at bounding box center [88, 39] width 74 height 32
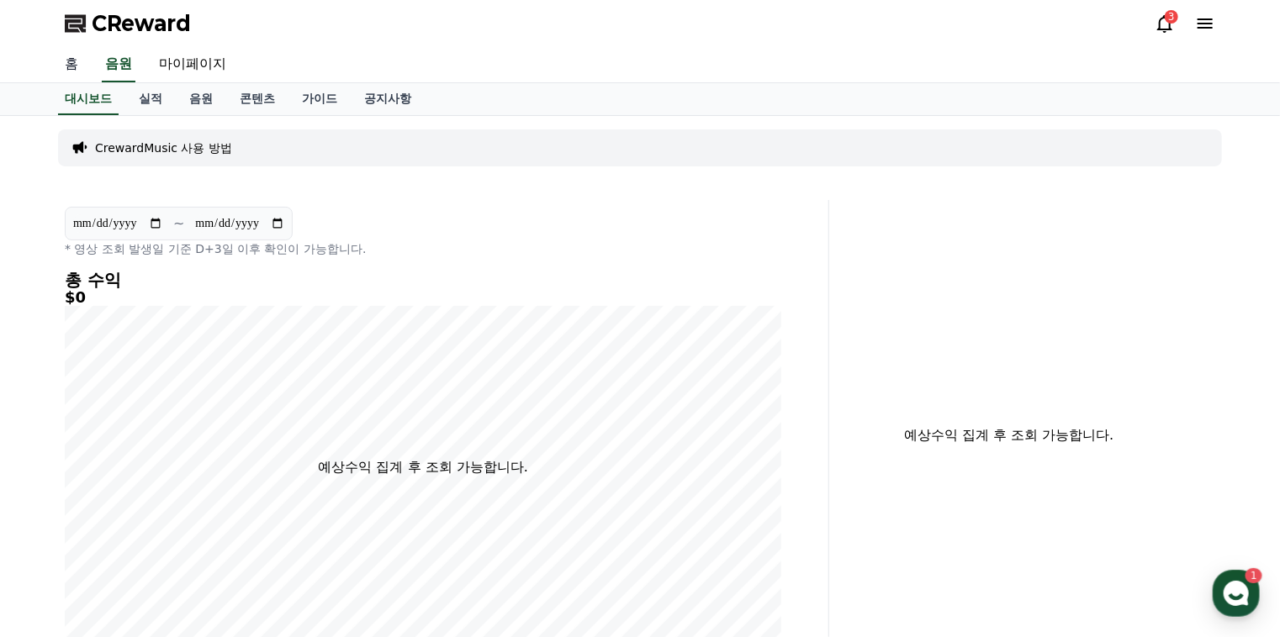
click at [70, 61] on link "홈" at bounding box center [71, 64] width 40 height 35
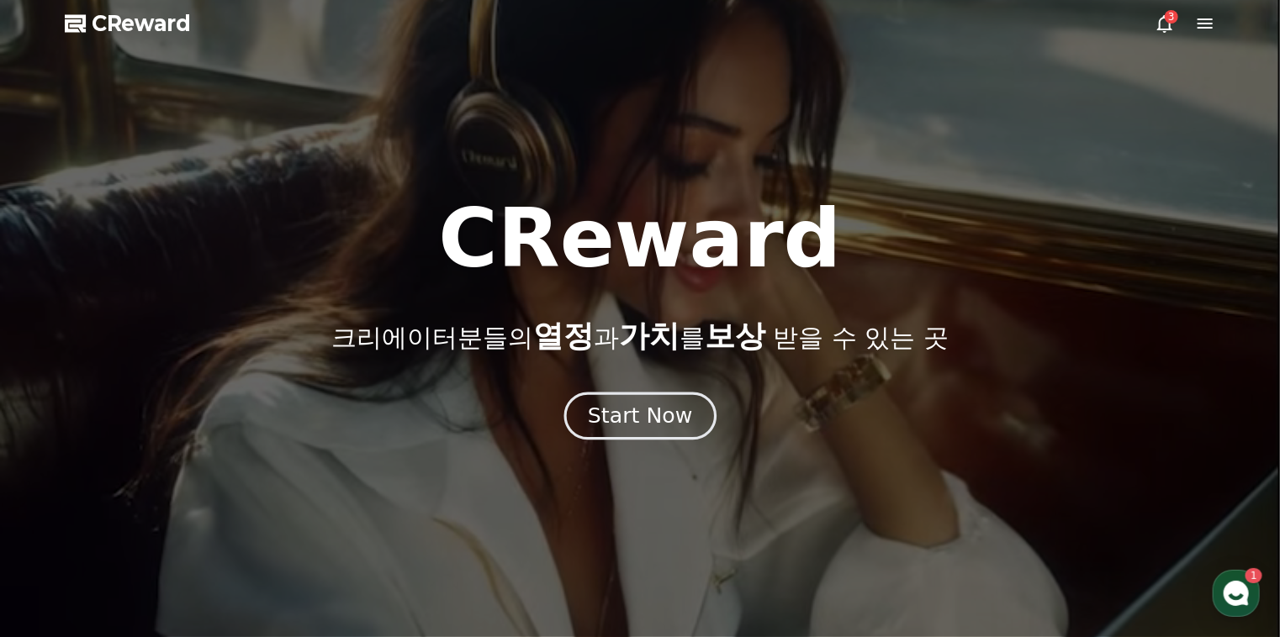
click at [643, 422] on div "Start Now" at bounding box center [640, 416] width 104 height 29
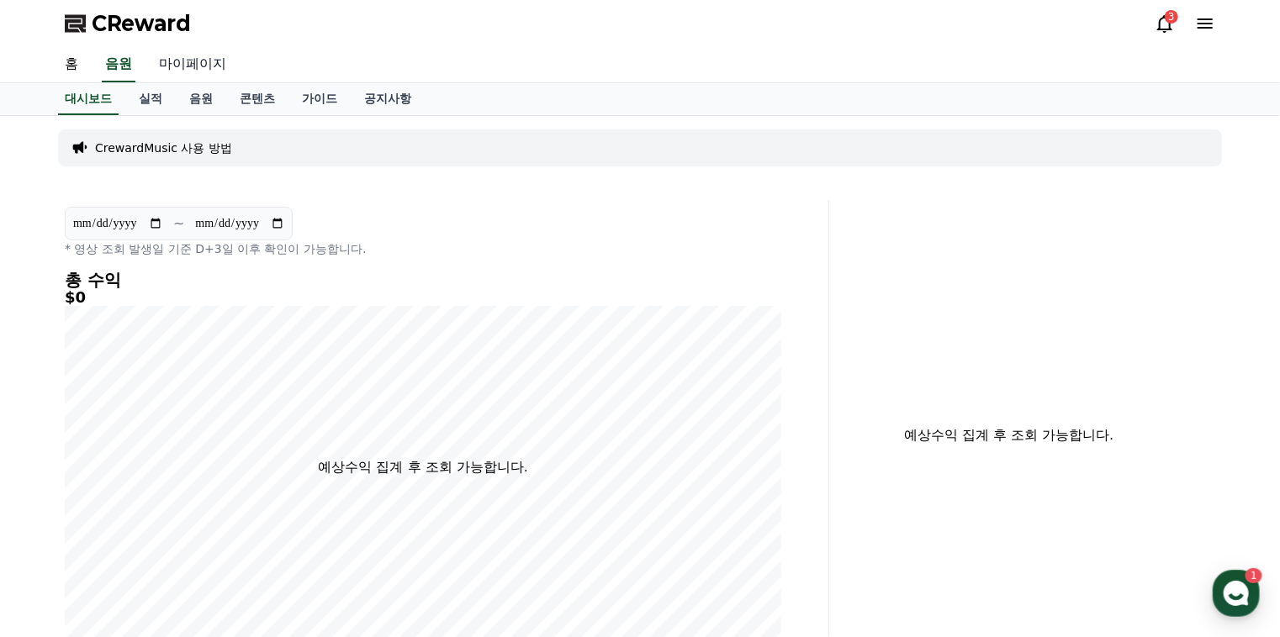
click at [197, 53] on link "마이페이지" at bounding box center [192, 64] width 94 height 35
select select "**********"
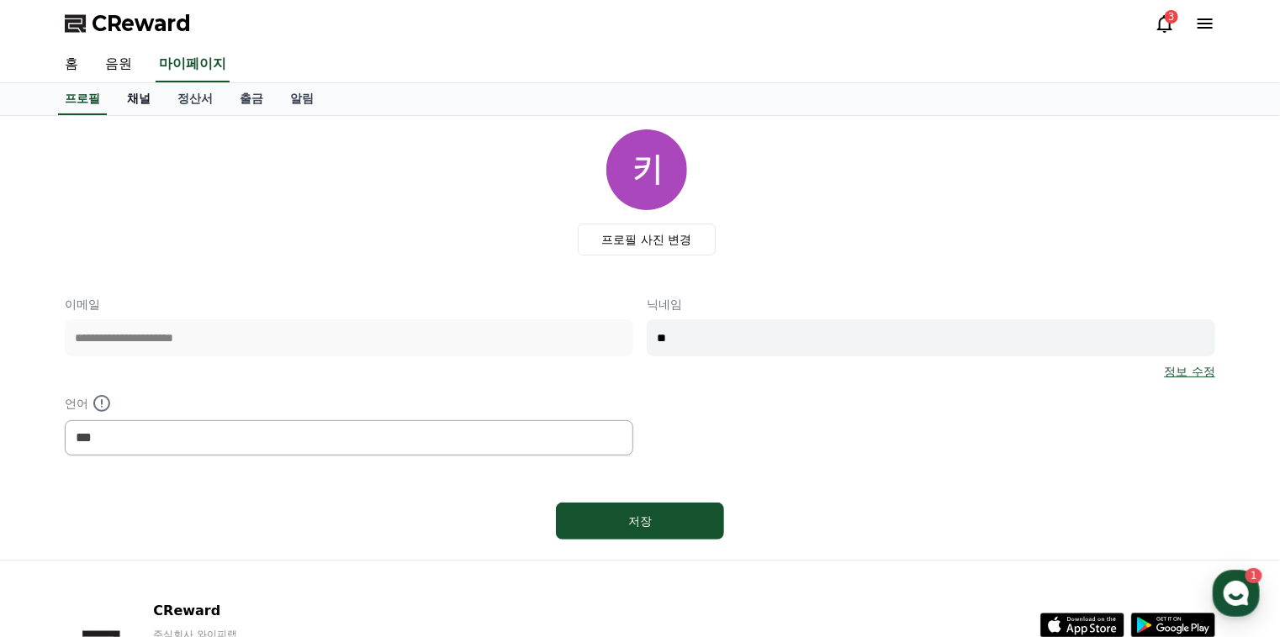
click at [148, 96] on link "채널" at bounding box center [138, 99] width 50 height 32
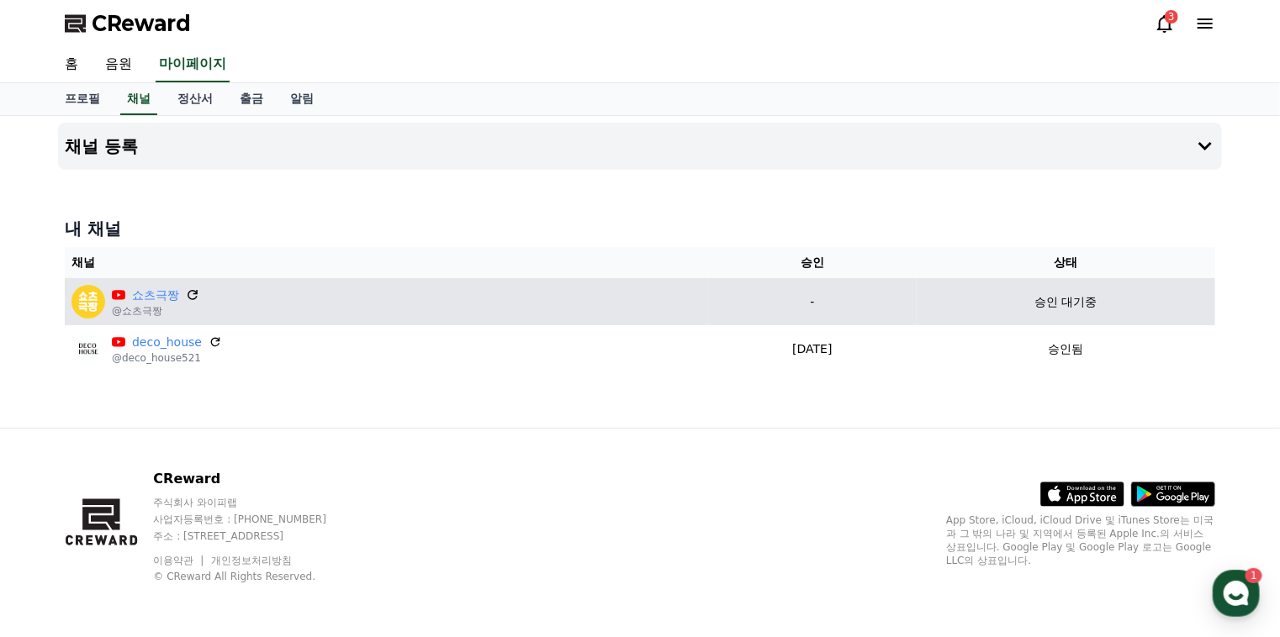
click at [193, 293] on icon at bounding box center [192, 295] width 15 height 15
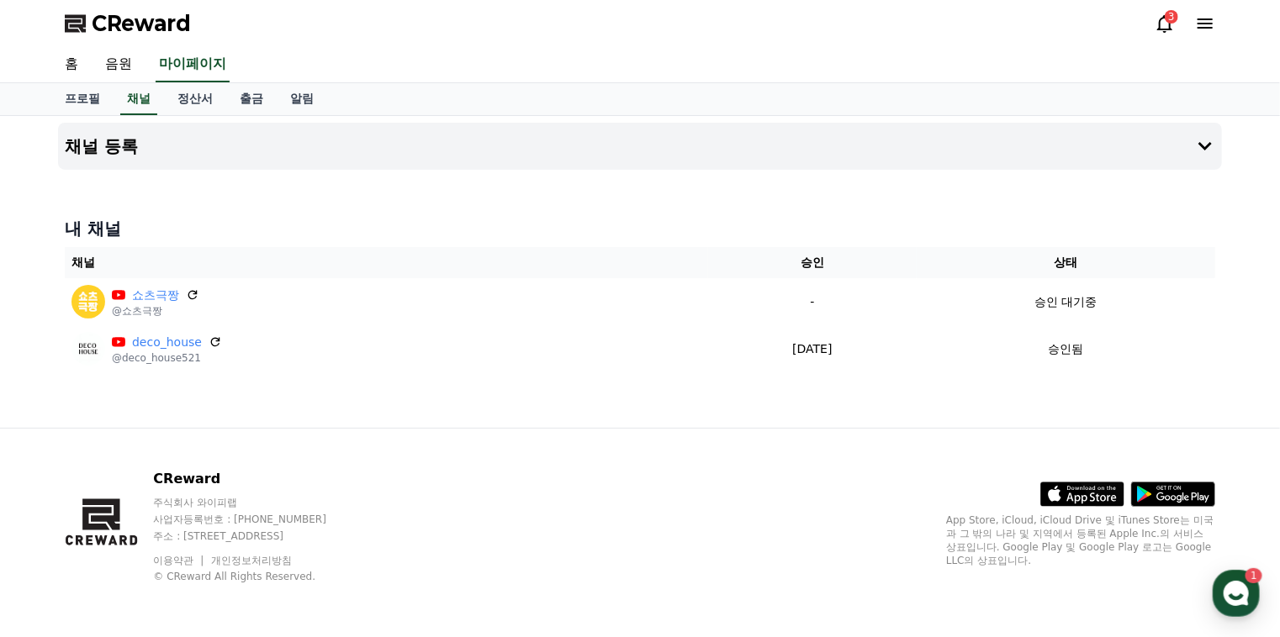
click at [599, 399] on div "채널 등록 내 채널 채널 승인 상태 쇼츠극짱 @쇼츠극짱 - 승인 대기중 deco_house @deco_house521 2025-08-26 08…" at bounding box center [639, 272] width 1177 height 312
click at [77, 60] on link "홈" at bounding box center [71, 64] width 40 height 35
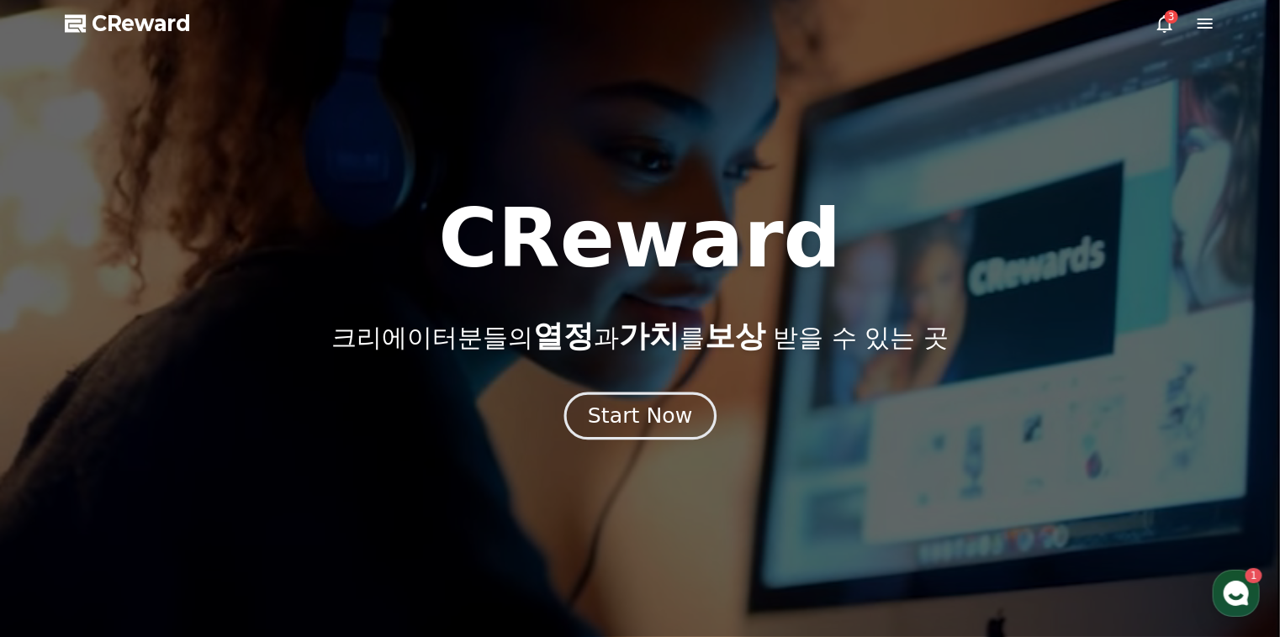
click at [655, 423] on div "Start Now" at bounding box center [640, 416] width 104 height 29
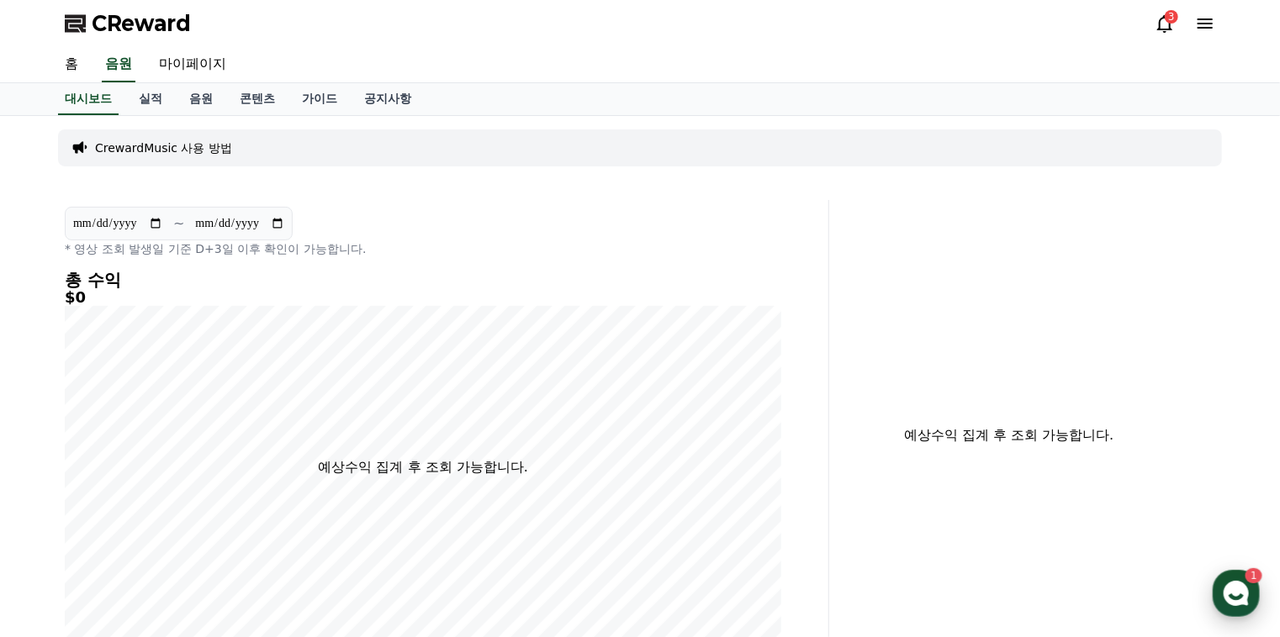
click at [1233, 595] on icon "button" at bounding box center [1236, 593] width 30 height 30
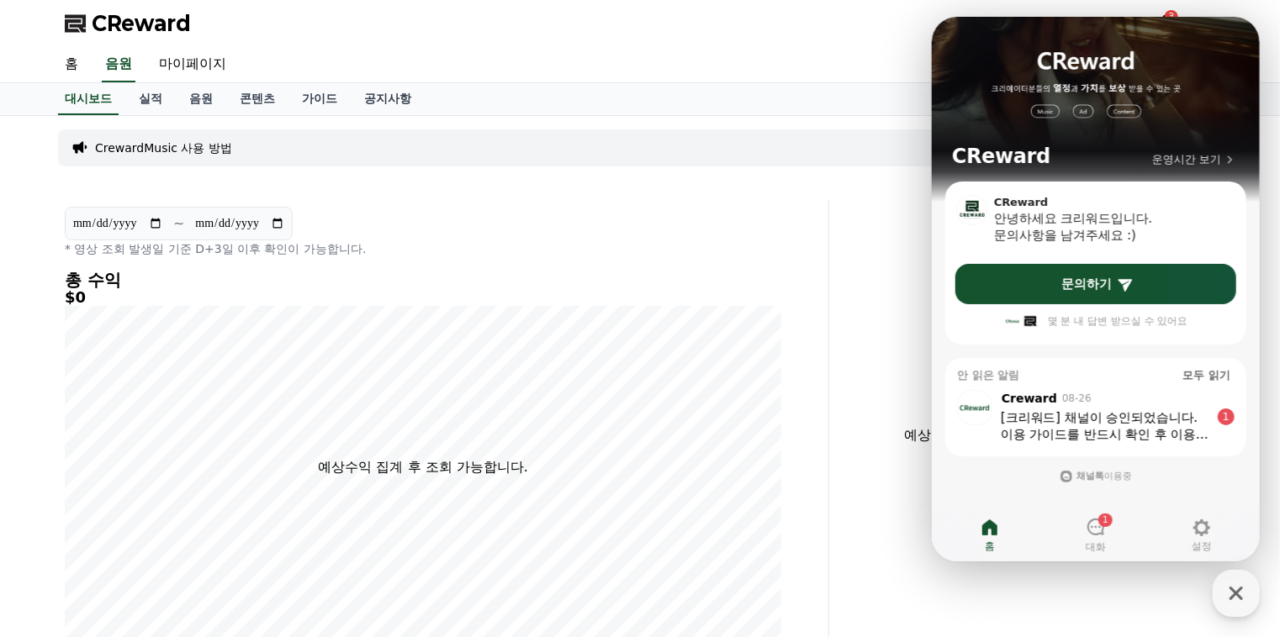
click at [1077, 426] on div "이용 가이드를 반드시 확인 후 이용 부탁드립니다 :)" at bounding box center [1104, 434] width 209 height 17
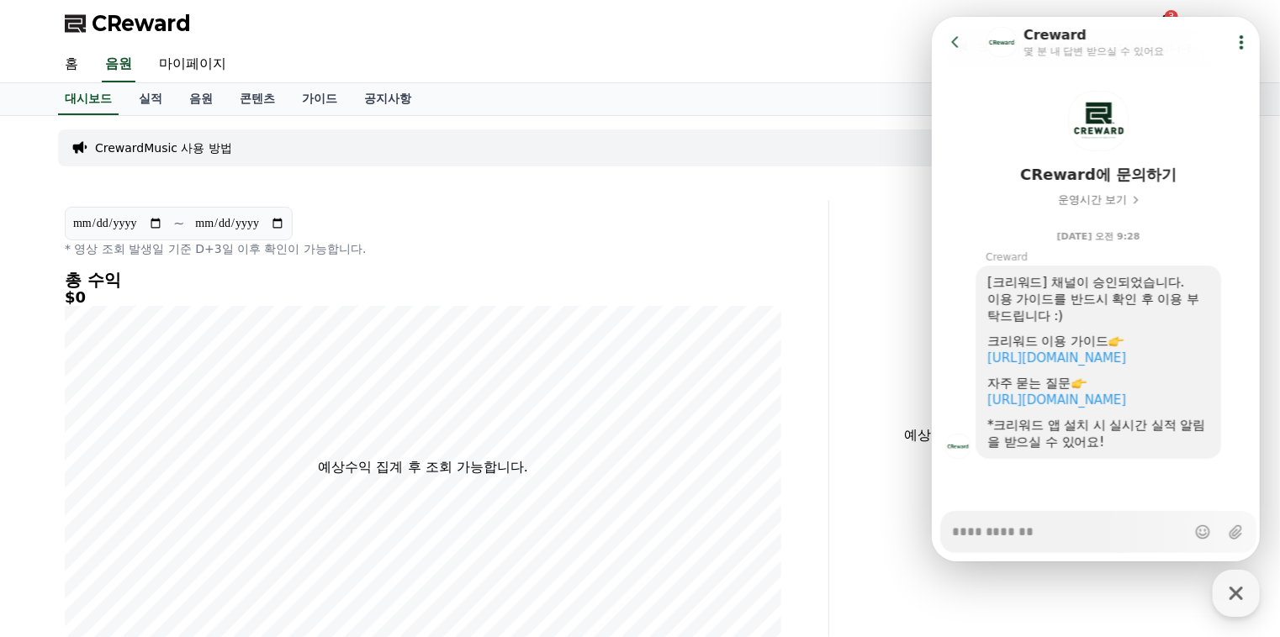
type textarea "*"
click at [585, 248] on p "* 영상 조회 발생일 기준 D+3일 이후 확인이 가능합니다." at bounding box center [423, 248] width 716 height 17
click at [156, 99] on link "실적" at bounding box center [150, 99] width 50 height 32
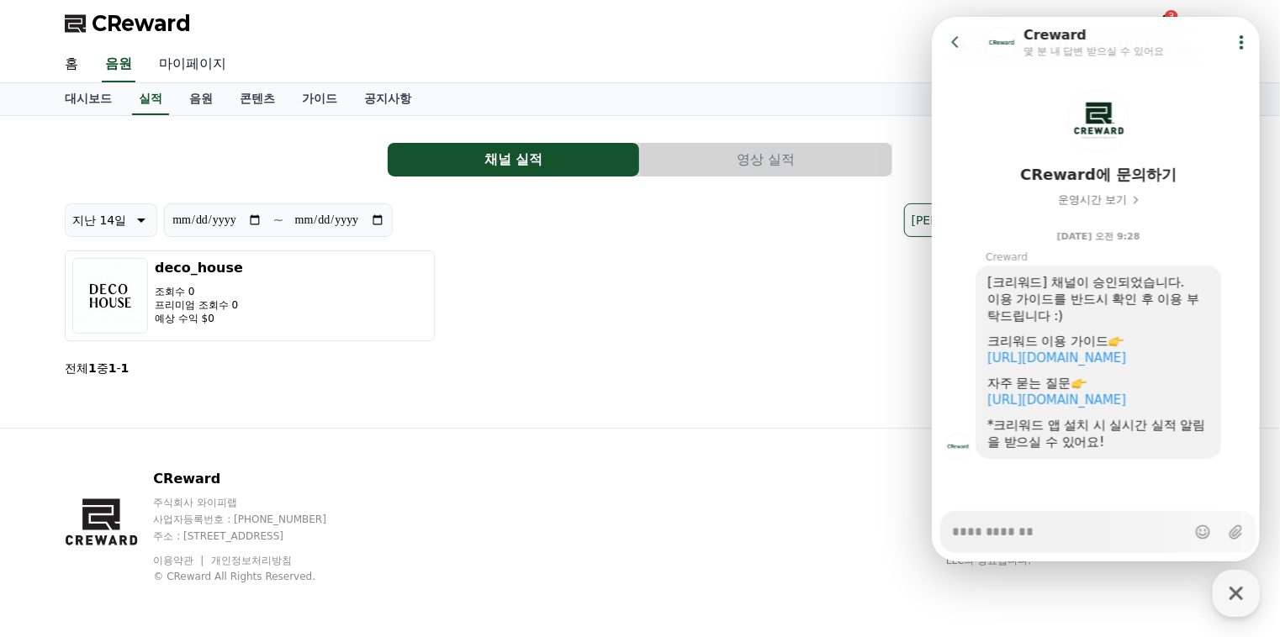
click at [201, 66] on link "마이페이지" at bounding box center [192, 64] width 94 height 35
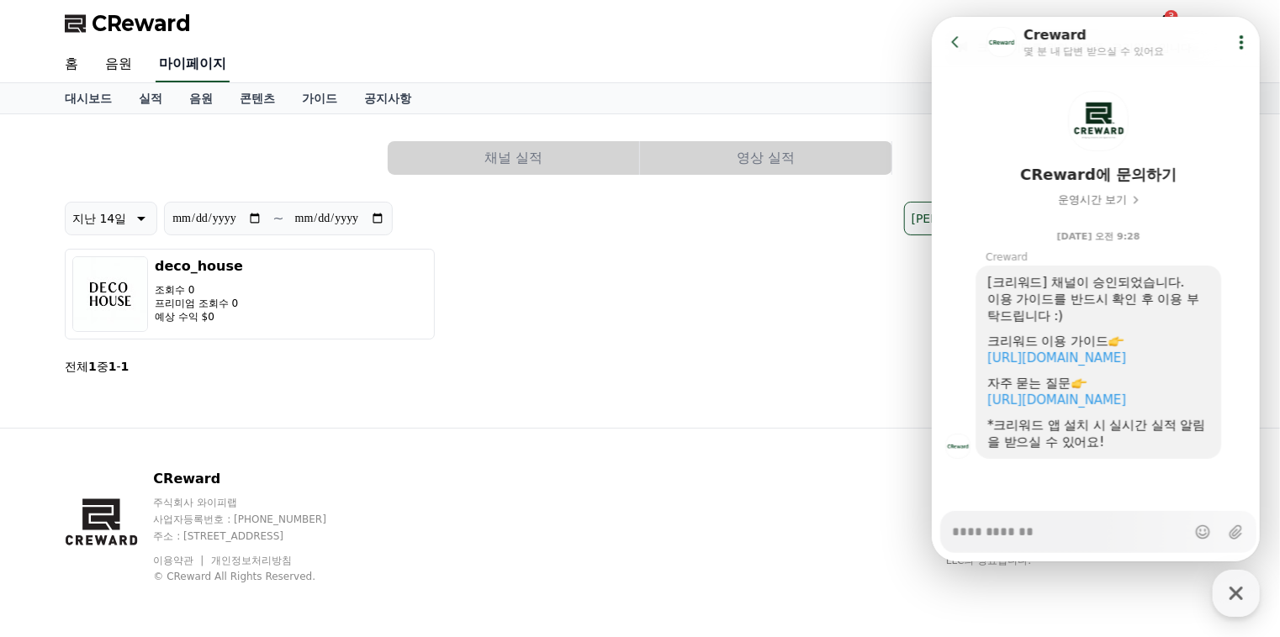
select select "**********"
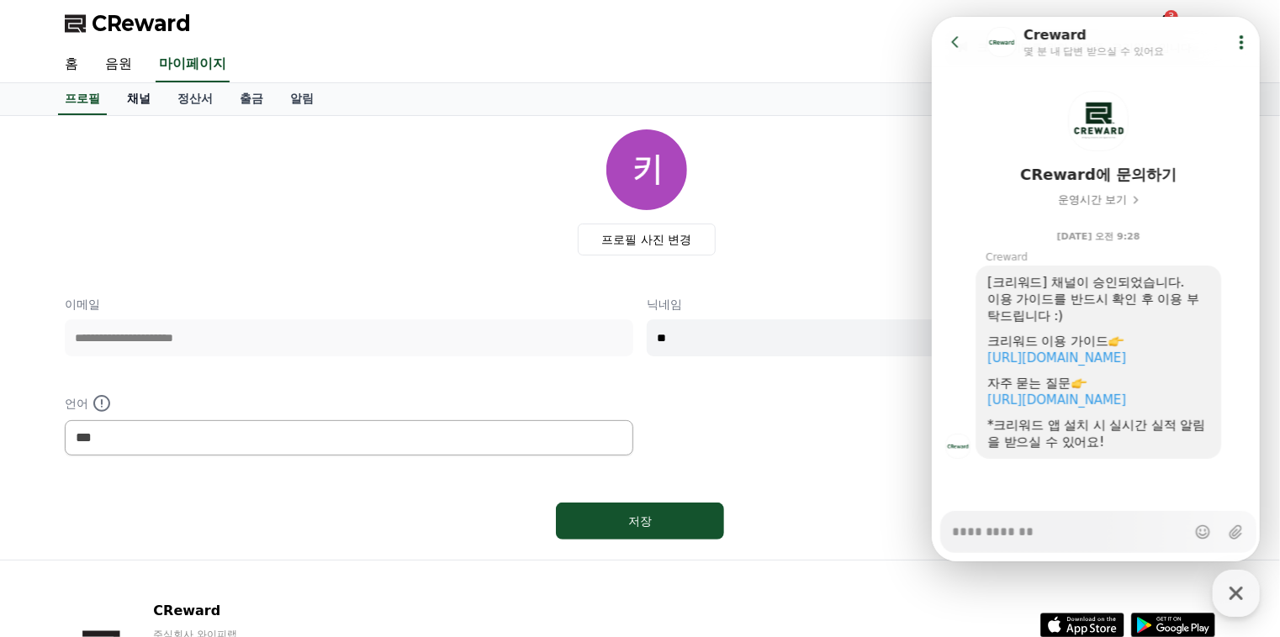
click at [135, 104] on link "채널" at bounding box center [138, 99] width 50 height 32
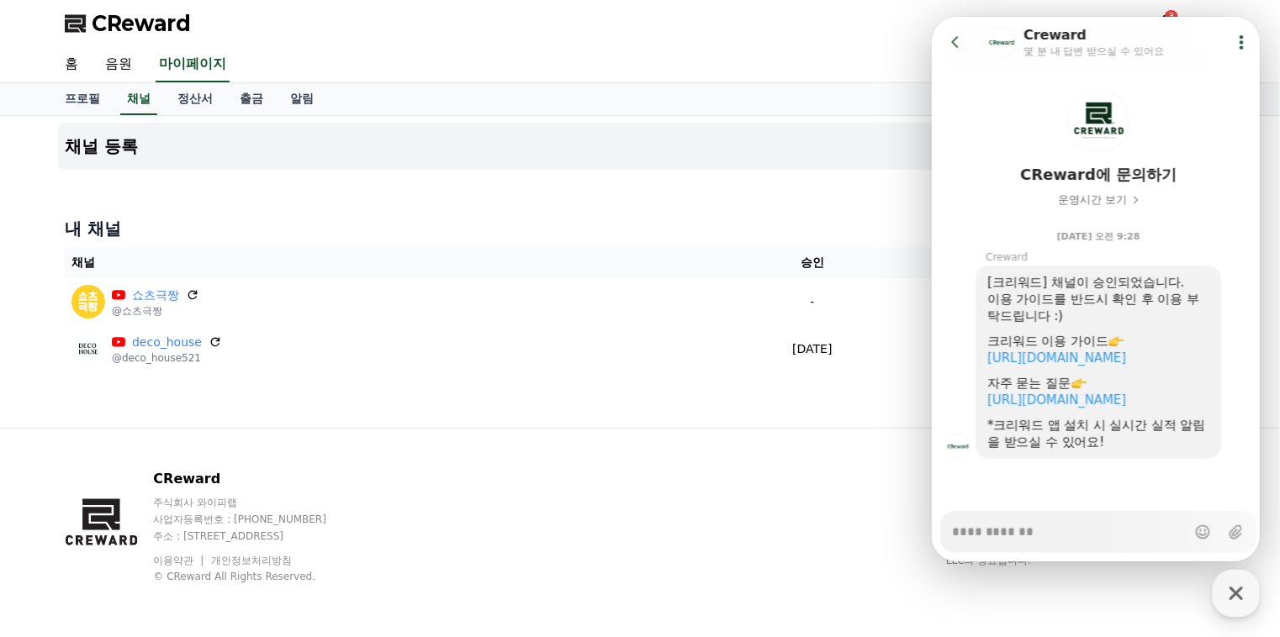
click at [696, 485] on div "CReward 주식회사 와이피랩 사업자등록번호 : 655-81-03655 주소 : 경기도 김포시 양촌읍 양곡로 495, 3층 305-비이16호…" at bounding box center [639, 533] width 1177 height 209
click at [953, 39] on icon at bounding box center [954, 42] width 17 height 17
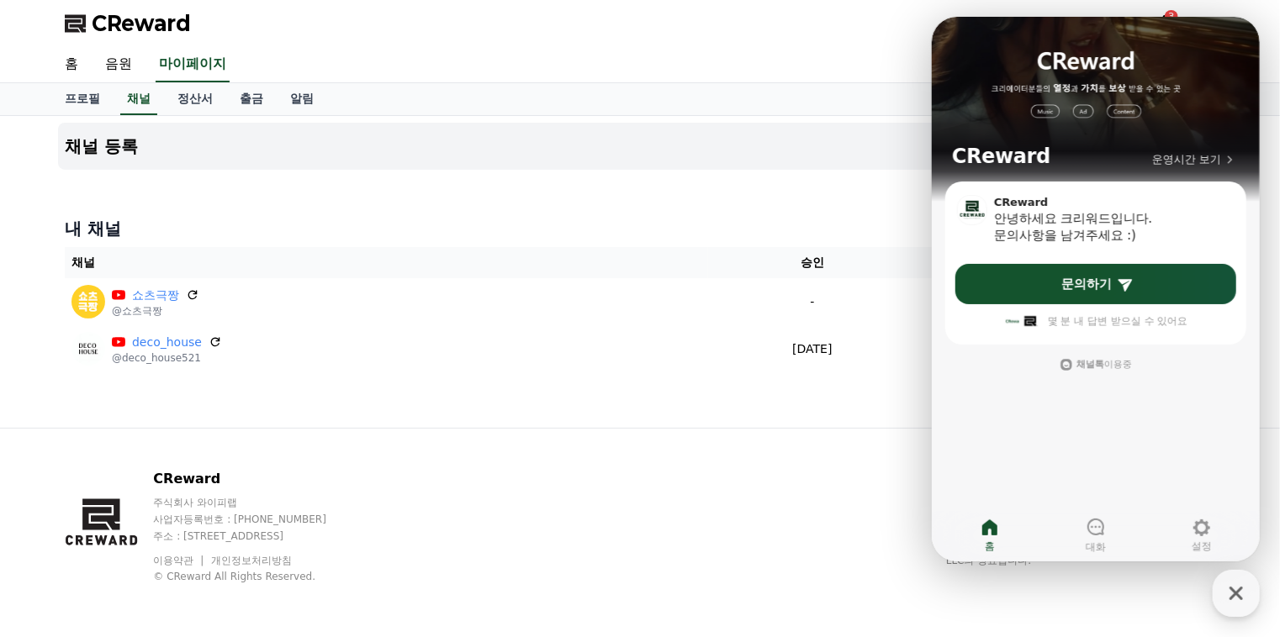
click at [626, 190] on div "채널 등록 내 채널 채널 승인 상태 쇼츠극짱 @쇼츠극짱 - 승인 대기중 deco_house @deco_house521 2025-08-26 08…" at bounding box center [639, 272] width 1177 height 312
click at [1233, 589] on icon "button" at bounding box center [1235, 593] width 13 height 13
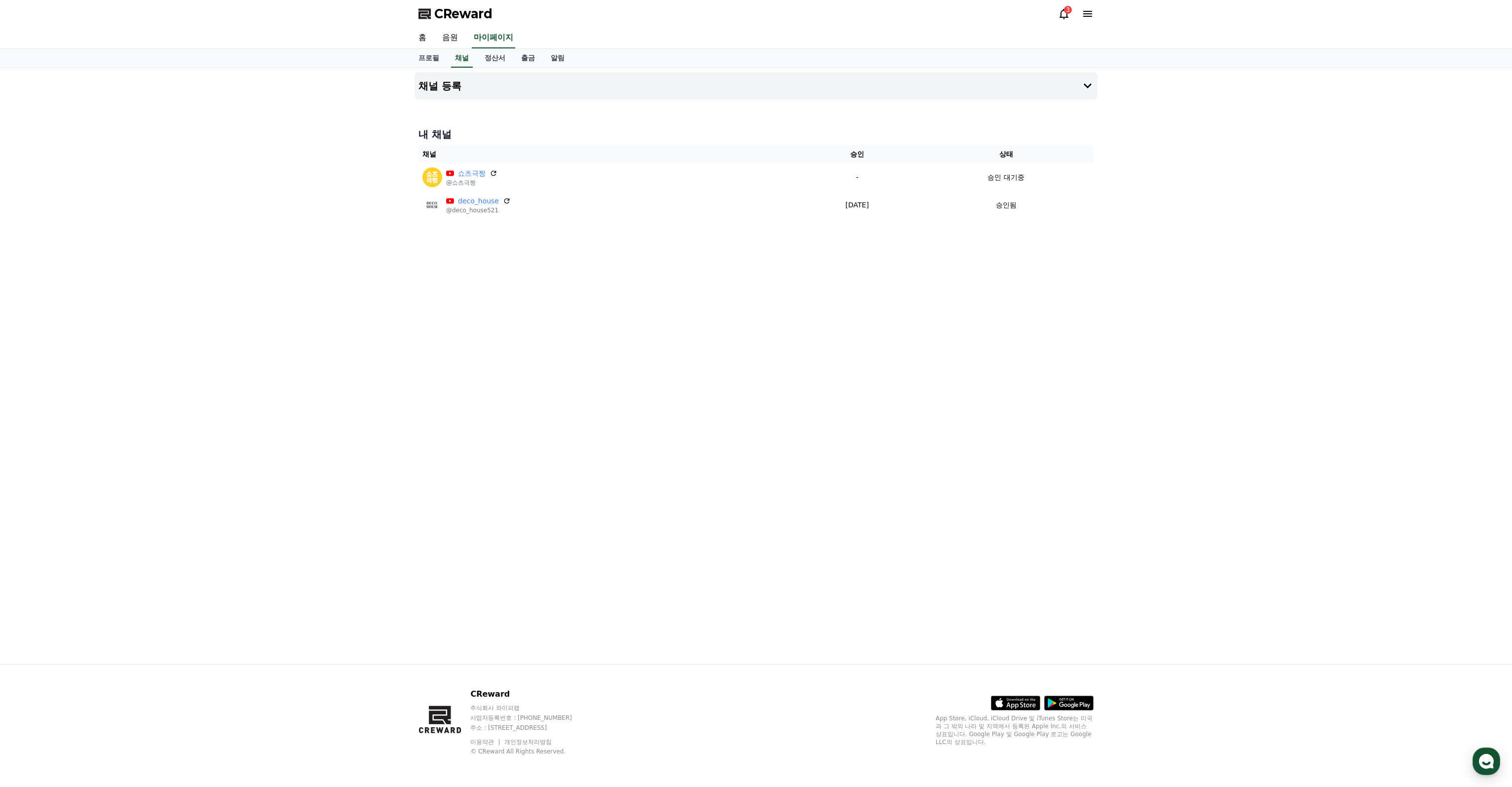
click at [414, 278] on div "채널 등록 내 채널 채널 승인 상태 쇼츠극짱 @쇼츠극짱 - 승인 대기중 deco_house @deco_house521 2025-08-26 08…" at bounding box center [755, 366] width 691 height 596
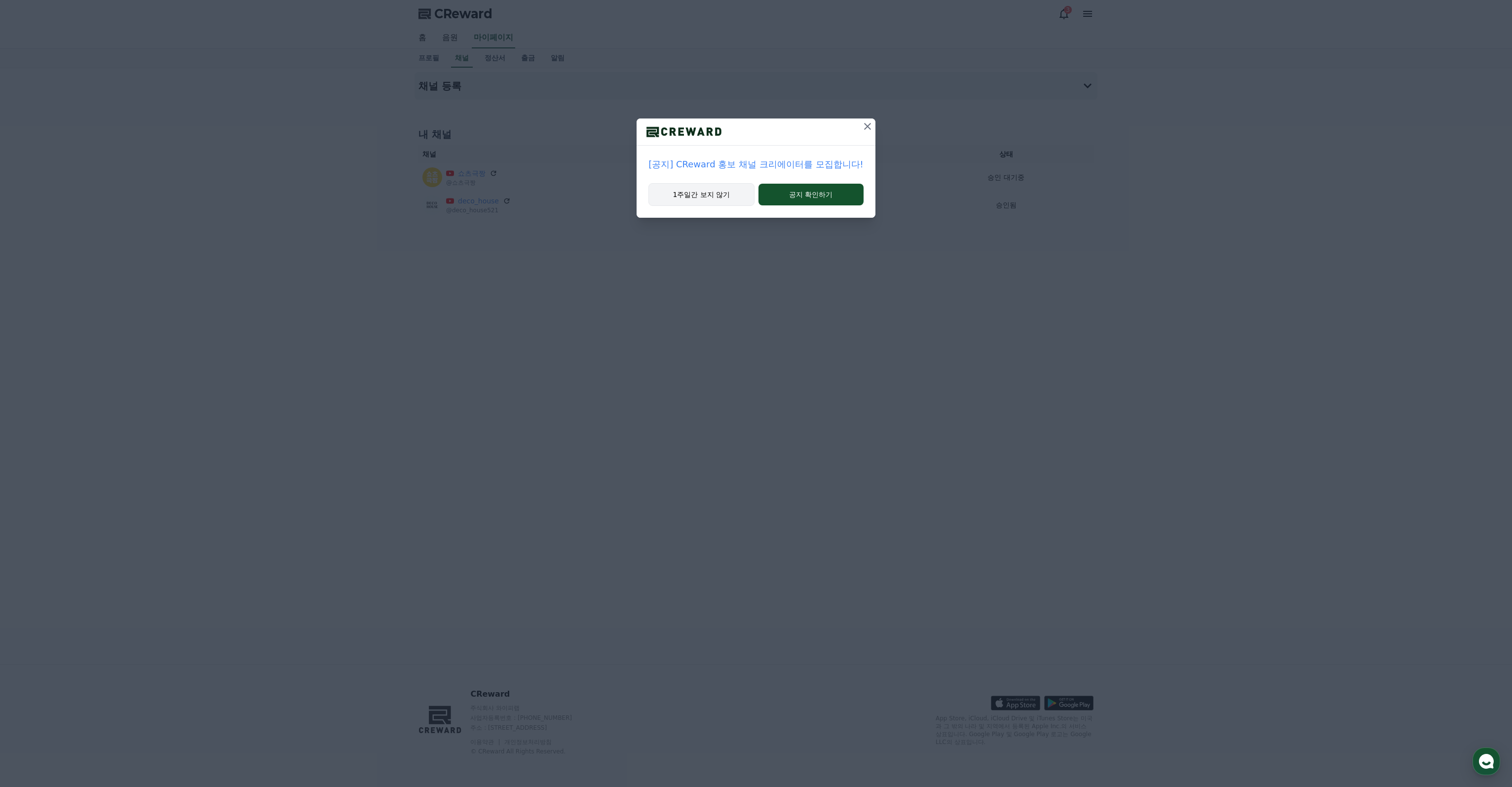
click at [723, 196] on button "1주일간 보지 않기" at bounding box center [701, 194] width 106 height 23
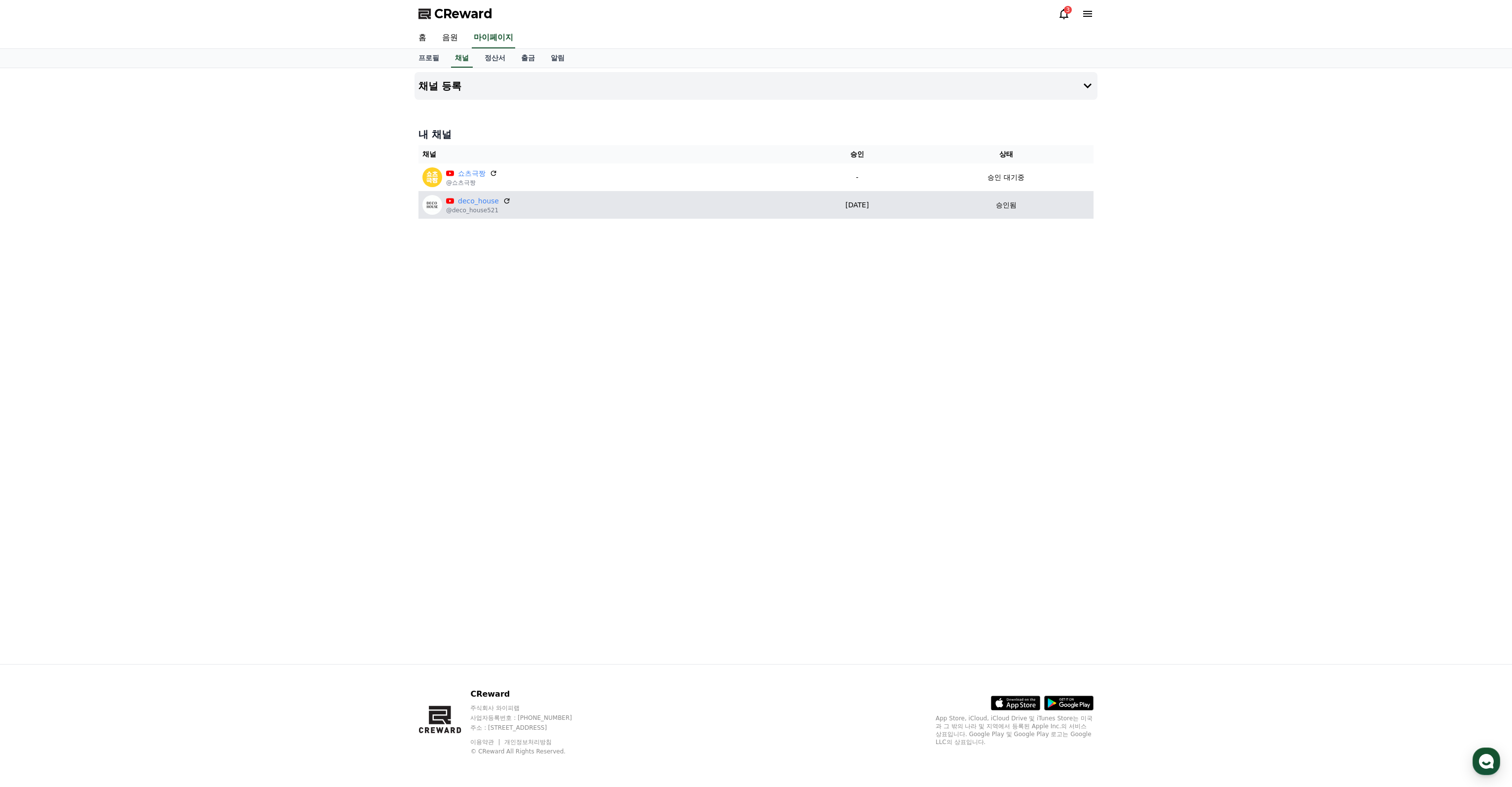
click at [670, 195] on div "deco_house @deco_house521" at bounding box center [608, 205] width 370 height 20
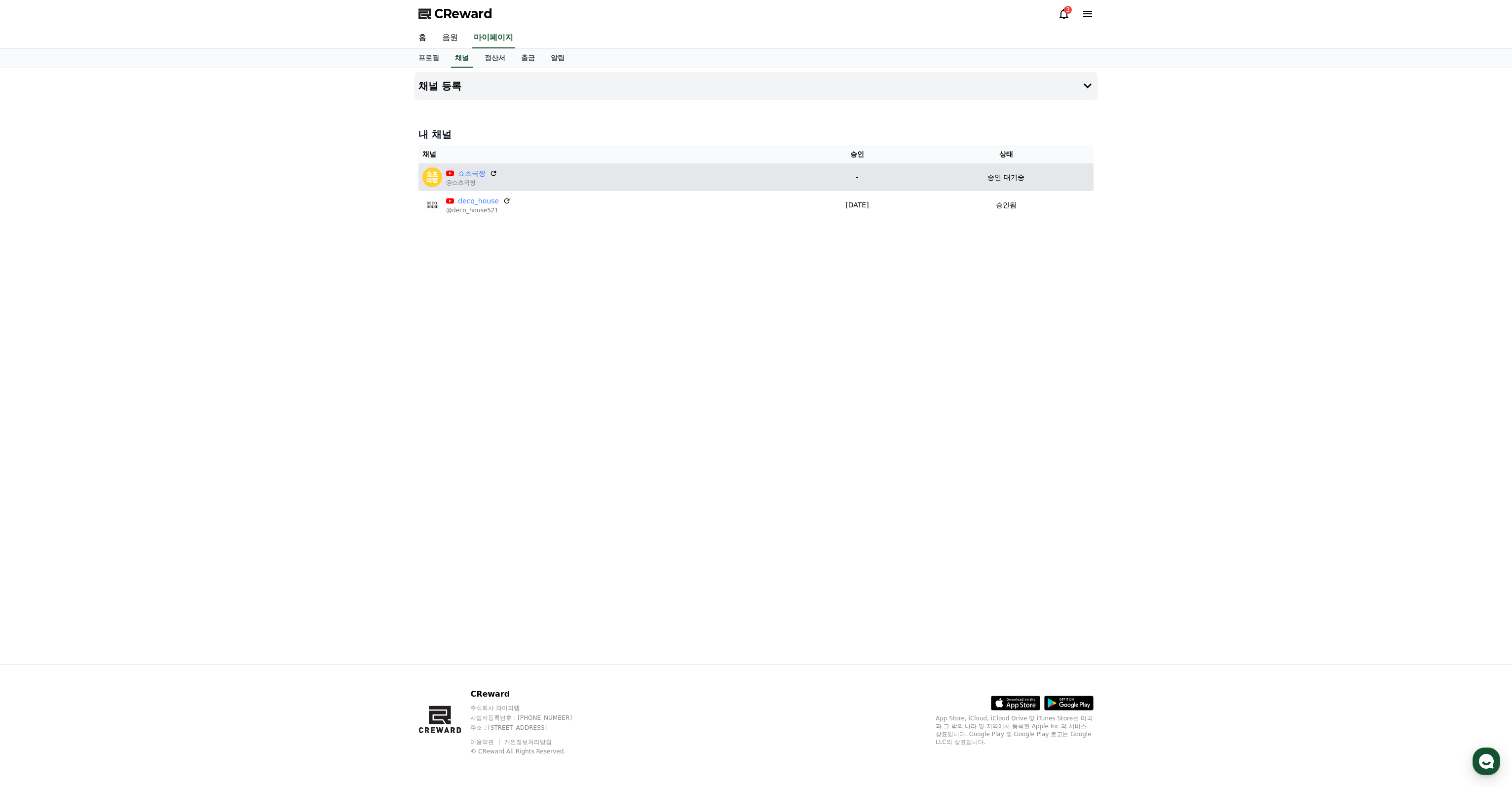
click at [669, 184] on div "쇼츠극짱 @쇼츠극짱" at bounding box center [608, 177] width 370 height 20
click at [670, 181] on div "쇼츠극짱 @쇼츠극짱" at bounding box center [608, 177] width 370 height 20
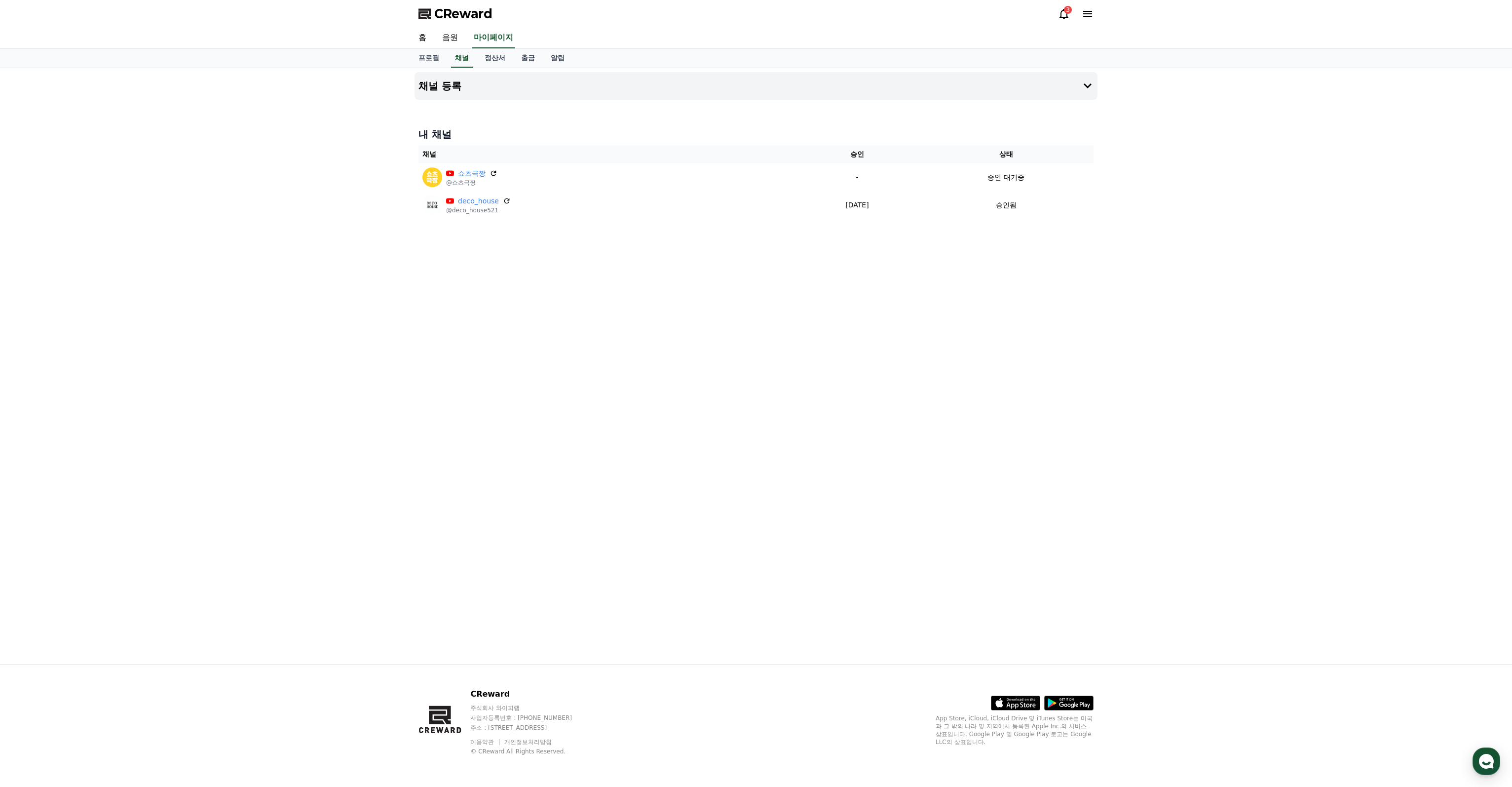
click at [490, 172] on icon at bounding box center [493, 173] width 8 height 8
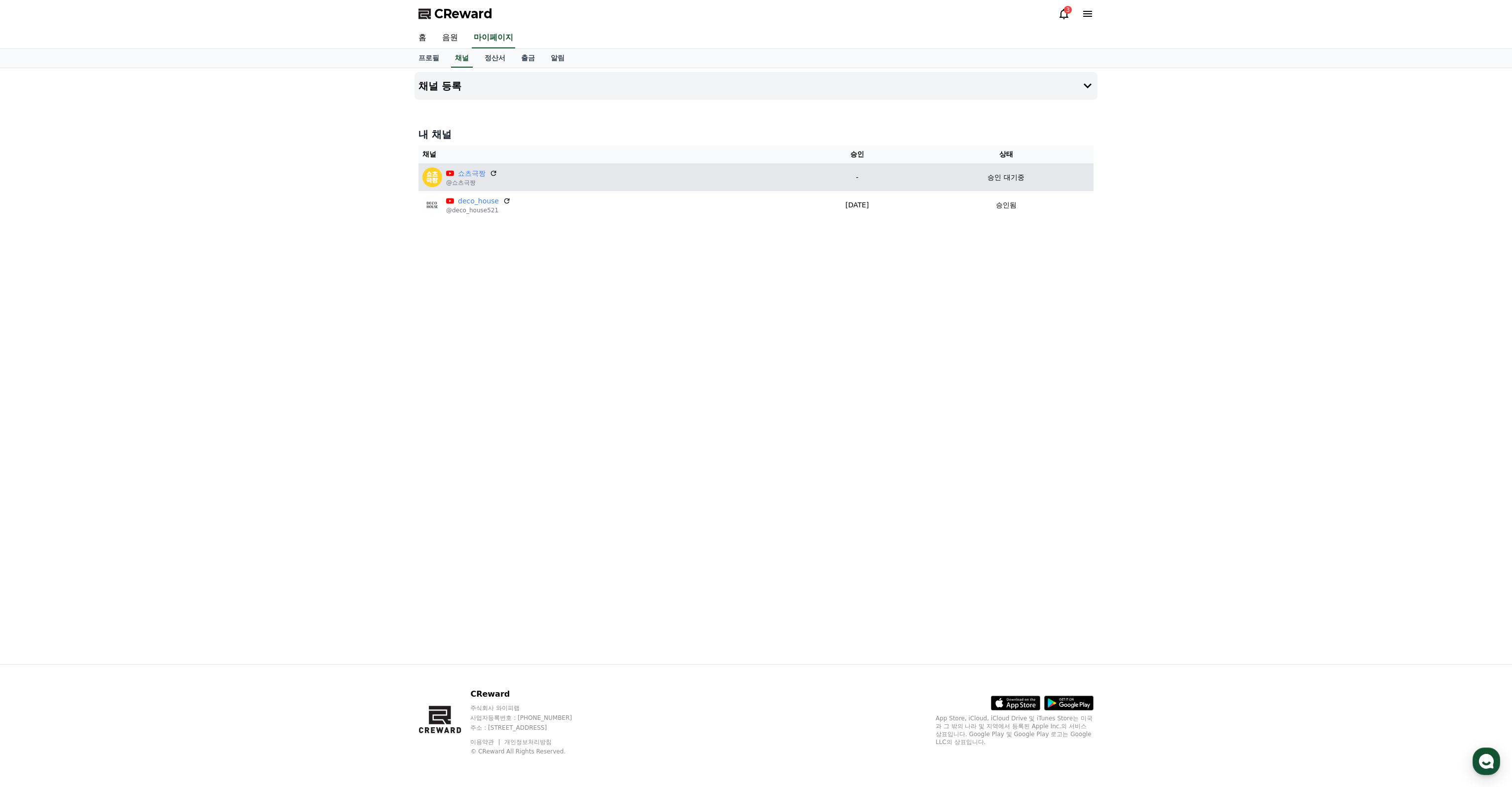
click at [807, 176] on p "-" at bounding box center [857, 177] width 114 height 11
click at [475, 174] on link "쇼츠극짱" at bounding box center [471, 174] width 28 height 11
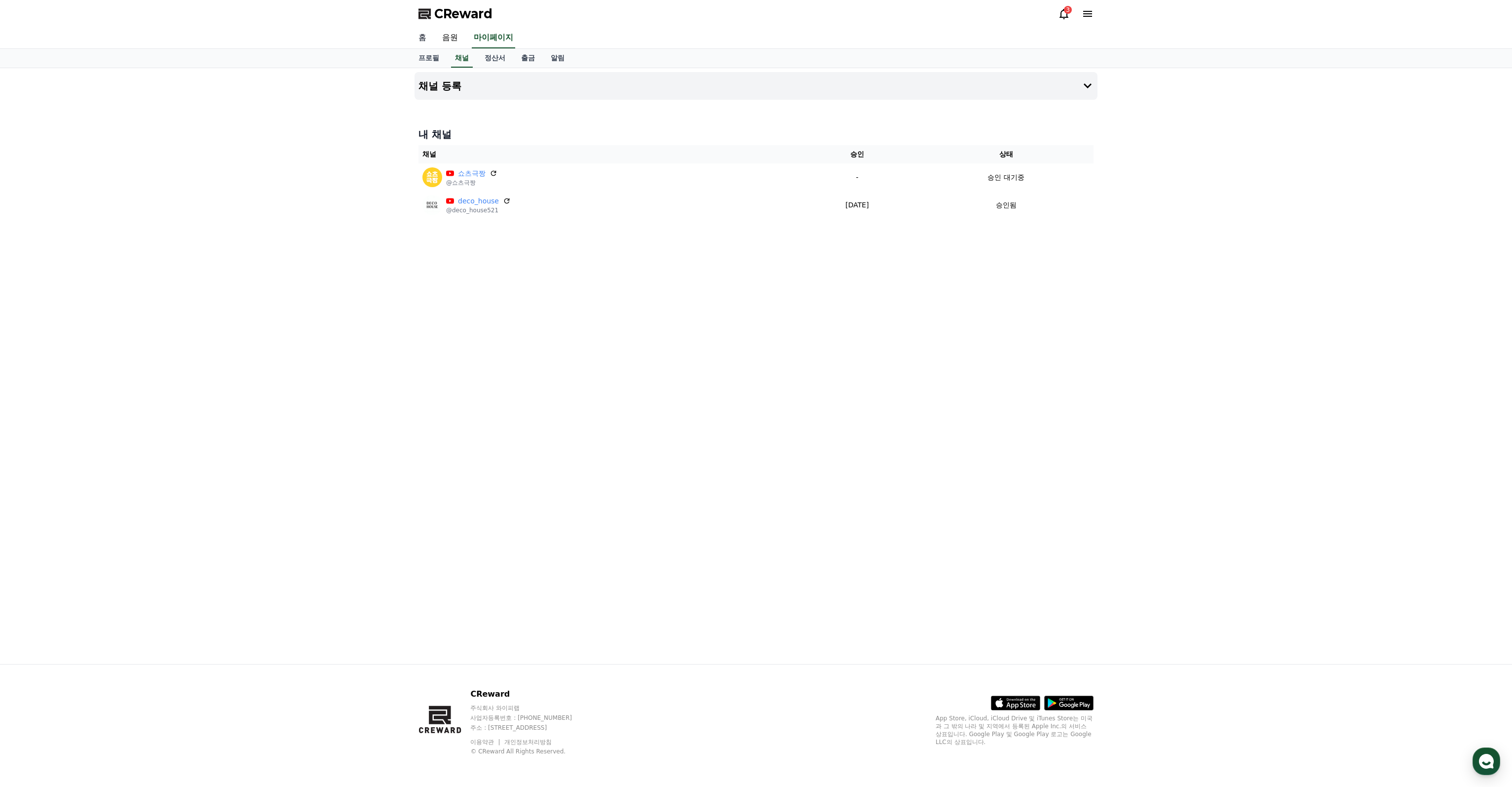
click at [418, 32] on link "홈" at bounding box center [422, 38] width 23 height 21
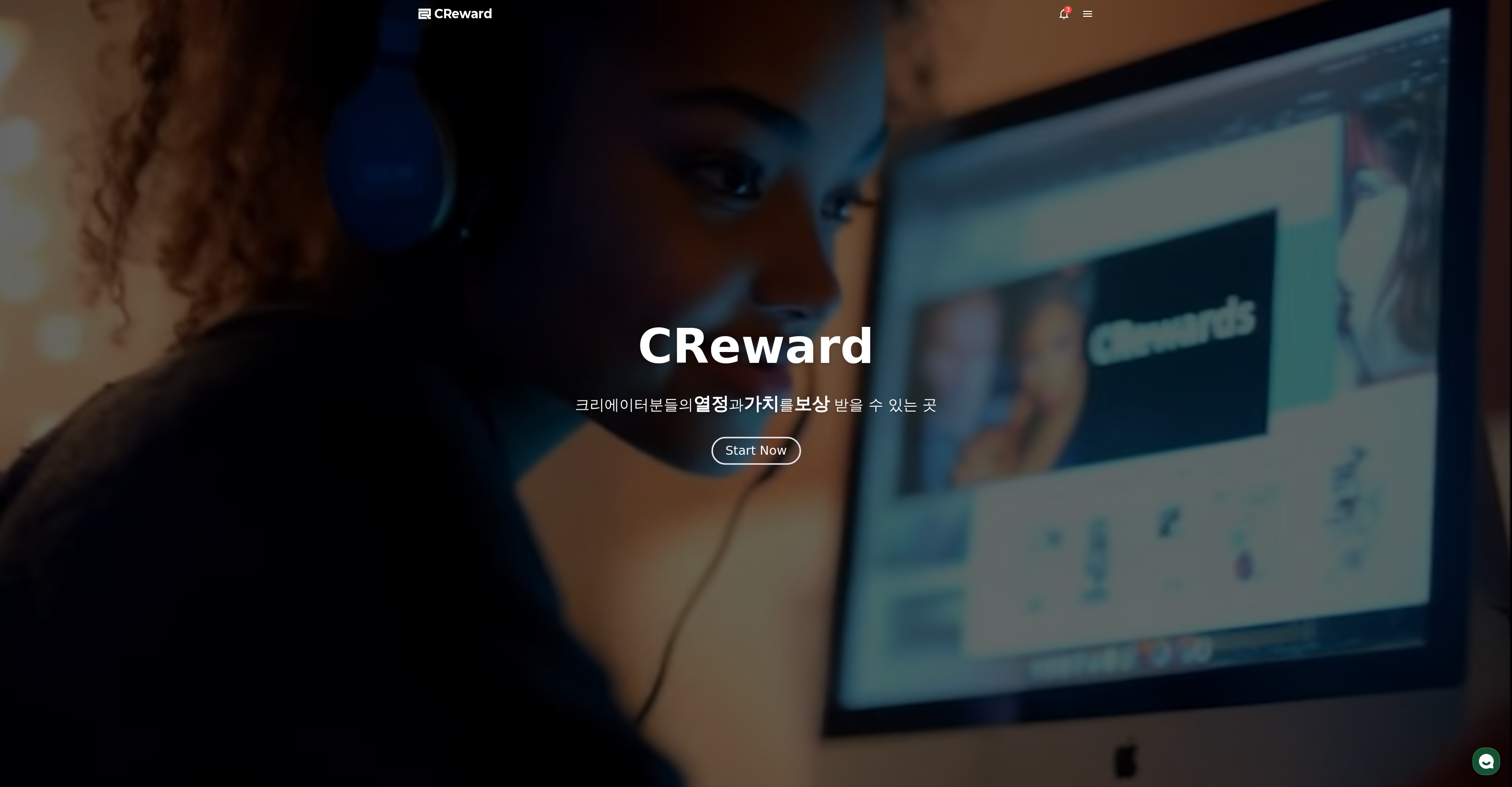
click at [754, 450] on div "Start Now" at bounding box center [756, 450] width 61 height 17
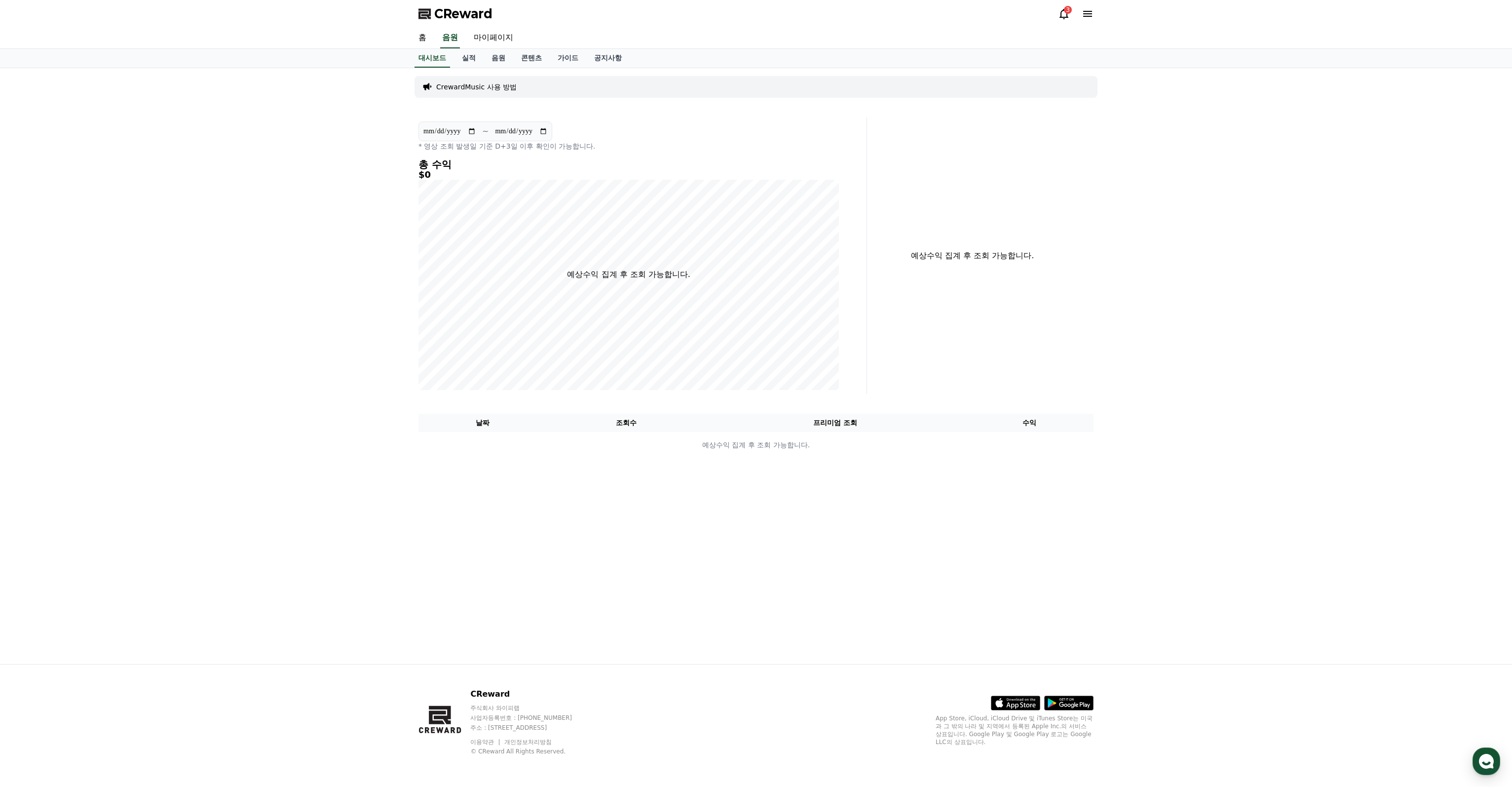
click at [1058, 13] on div "CReward 3" at bounding box center [755, 14] width 691 height 28
click at [1061, 15] on icon at bounding box center [1064, 14] width 12 height 12
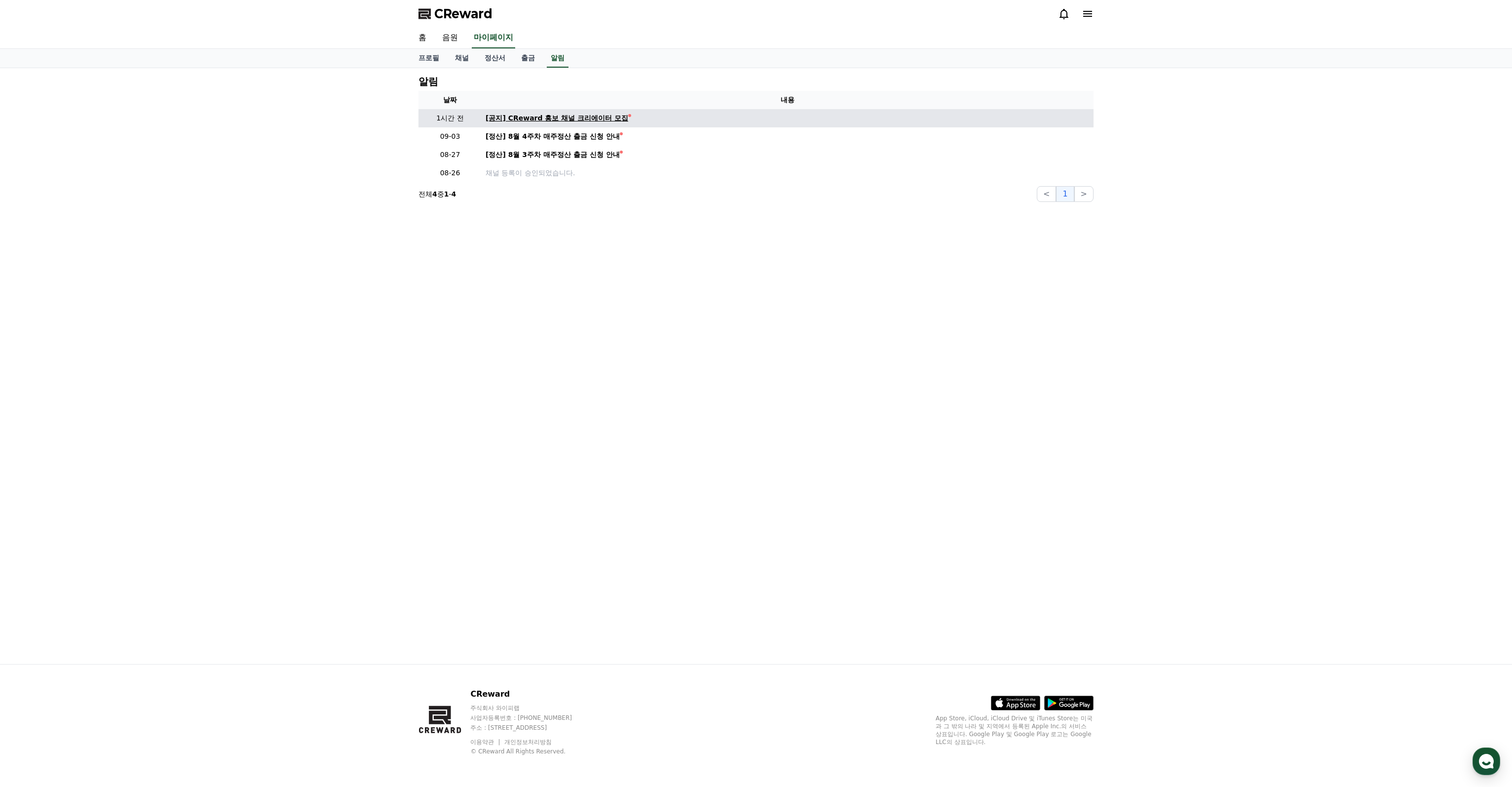
click at [591, 117] on div "[공지] CReward 홍보 채널 크리에이터 모집" at bounding box center [556, 119] width 143 height 11
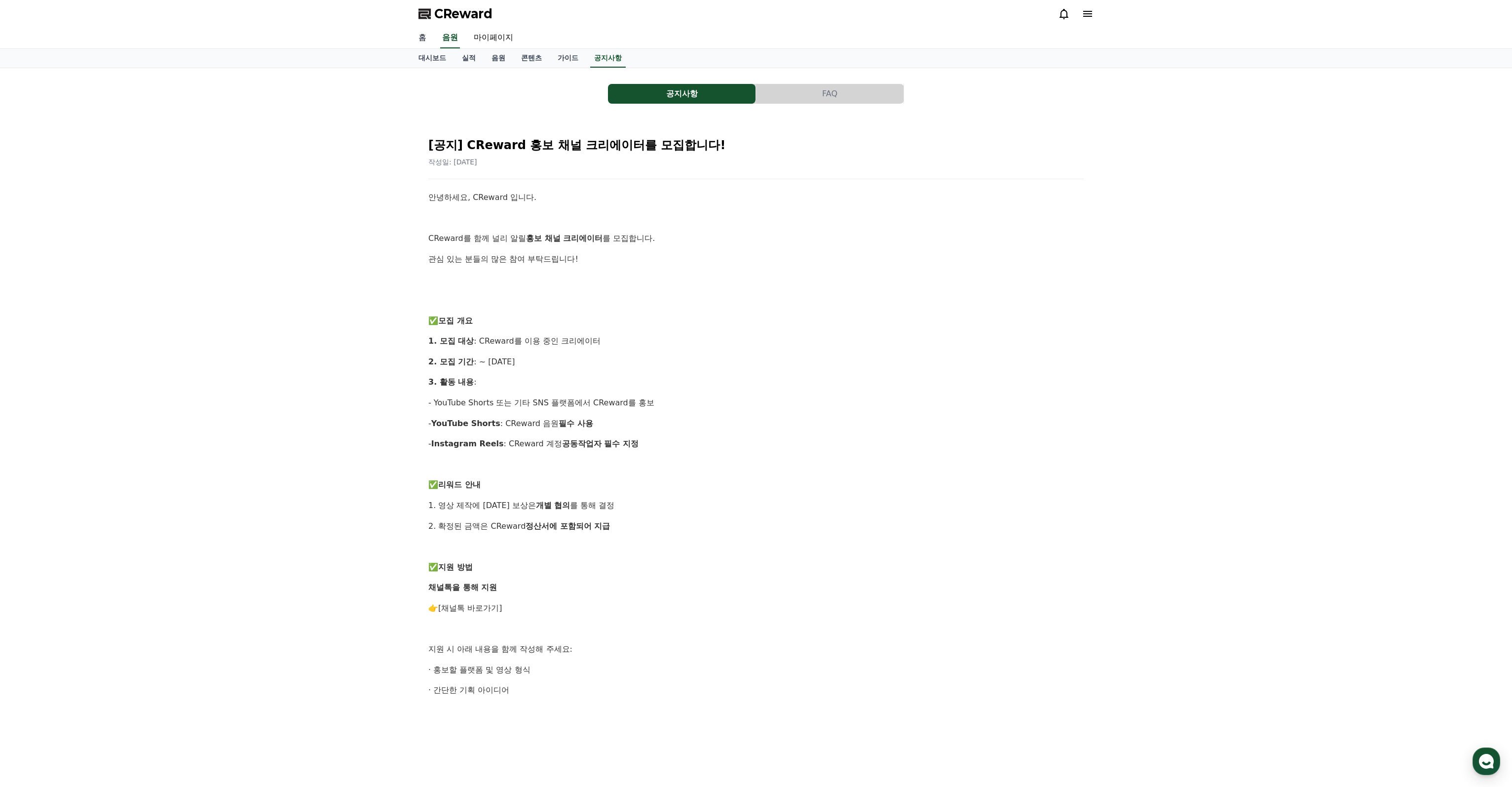
click at [426, 42] on link "홈" at bounding box center [422, 38] width 23 height 21
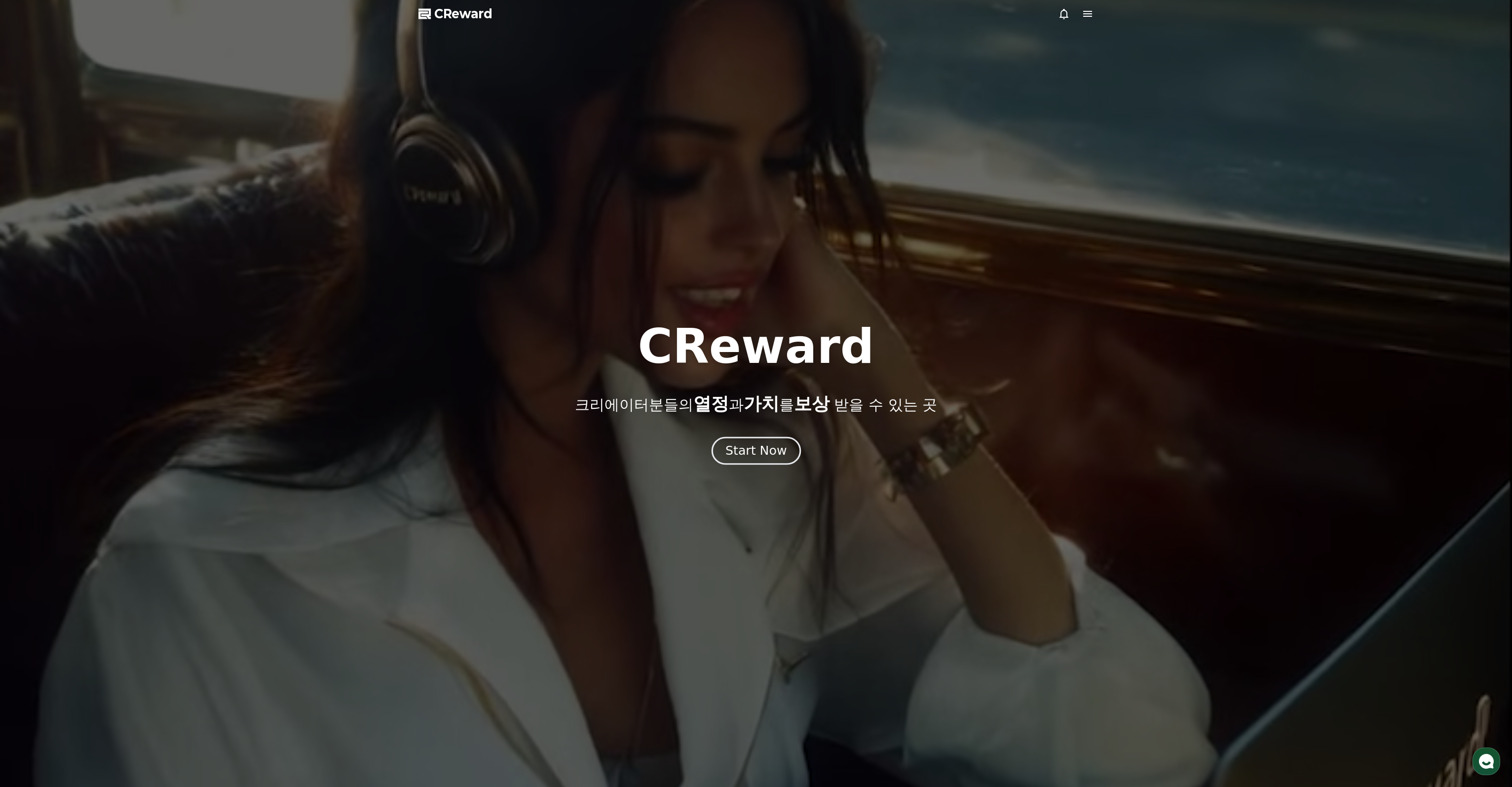
click at [778, 457] on div "Start Now" at bounding box center [756, 450] width 61 height 17
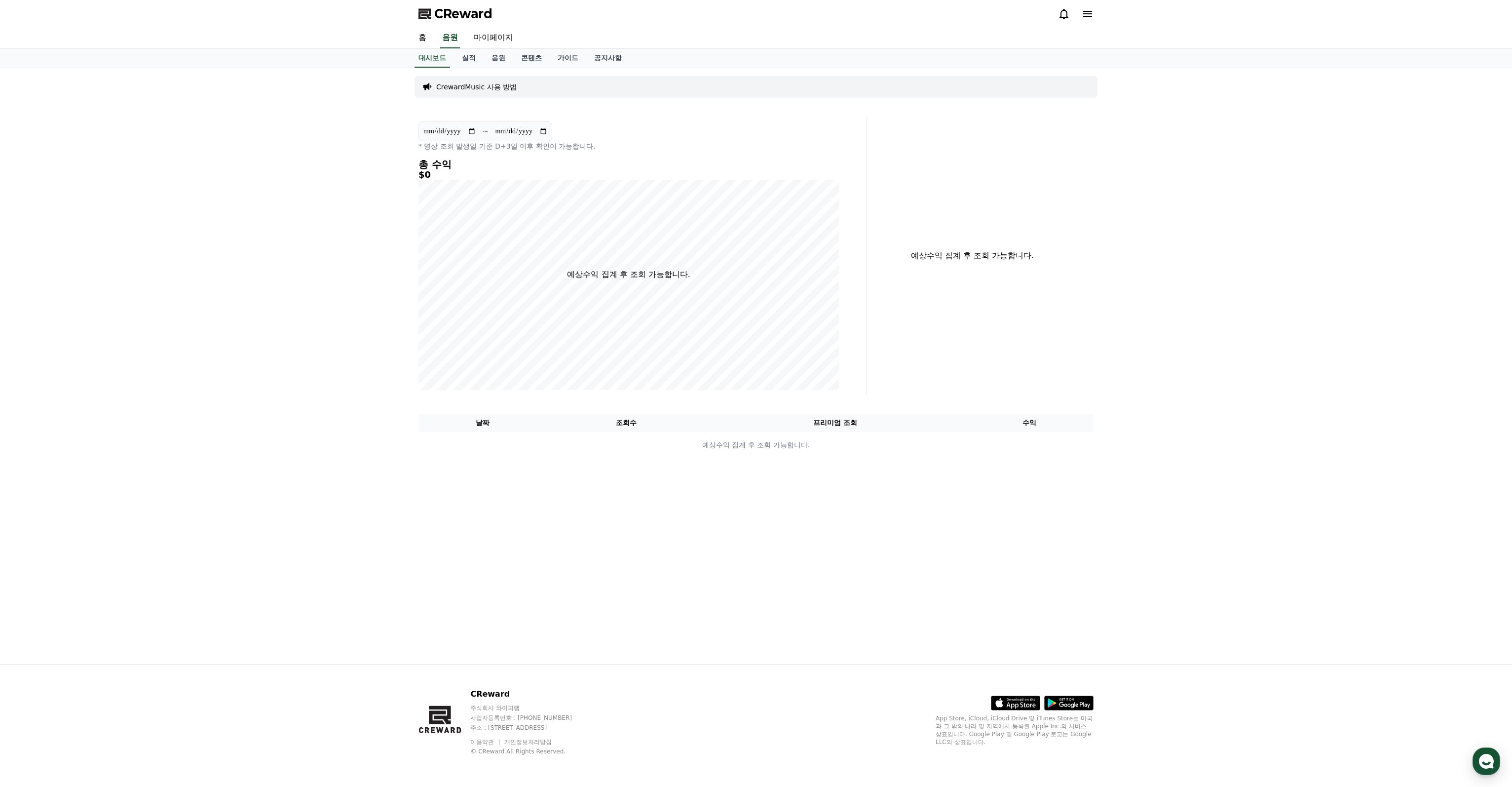
click at [1092, 15] on icon at bounding box center [1088, 14] width 12 height 12
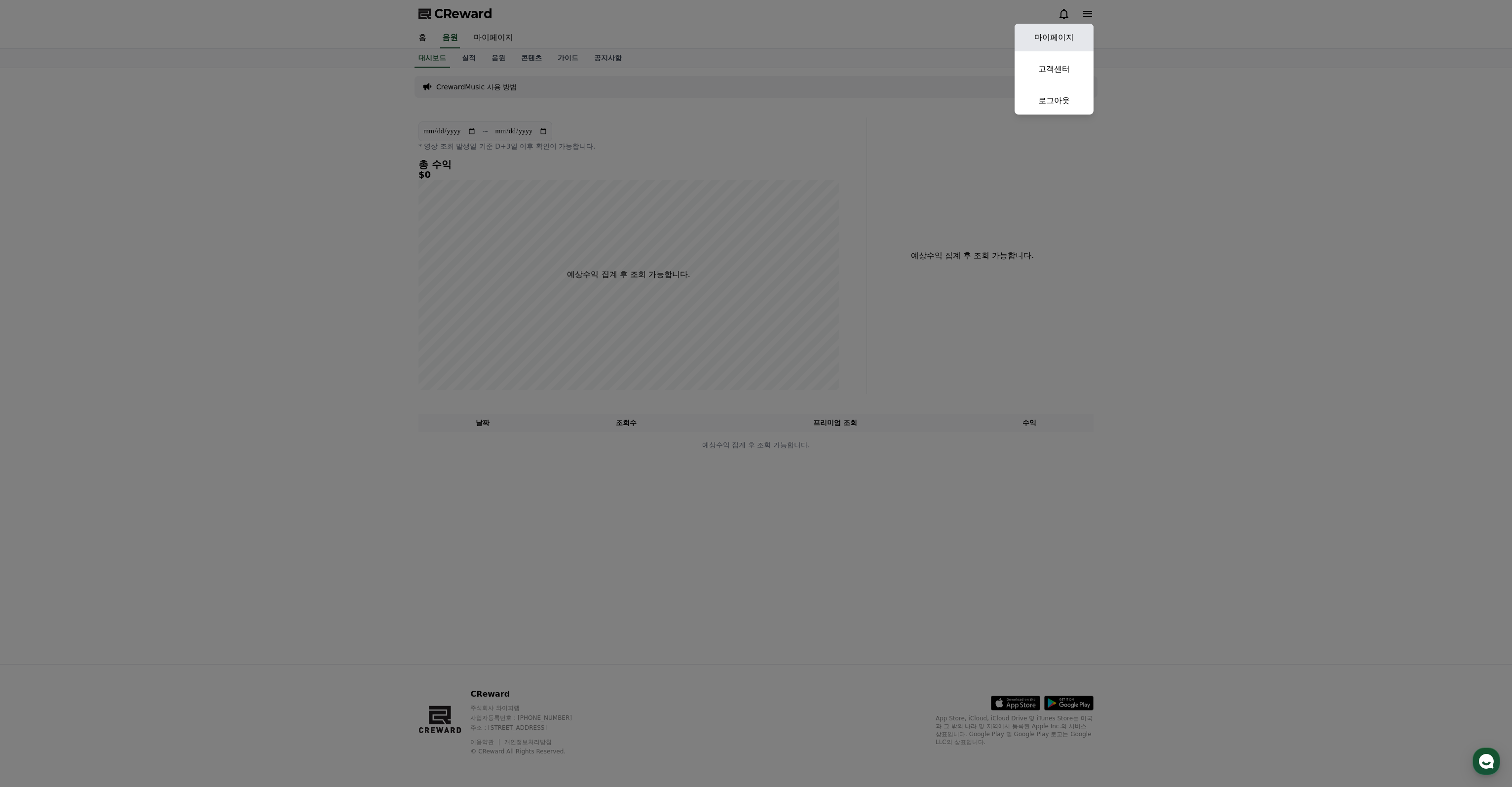
click at [1066, 40] on link "마이페이지" at bounding box center [1054, 37] width 79 height 28
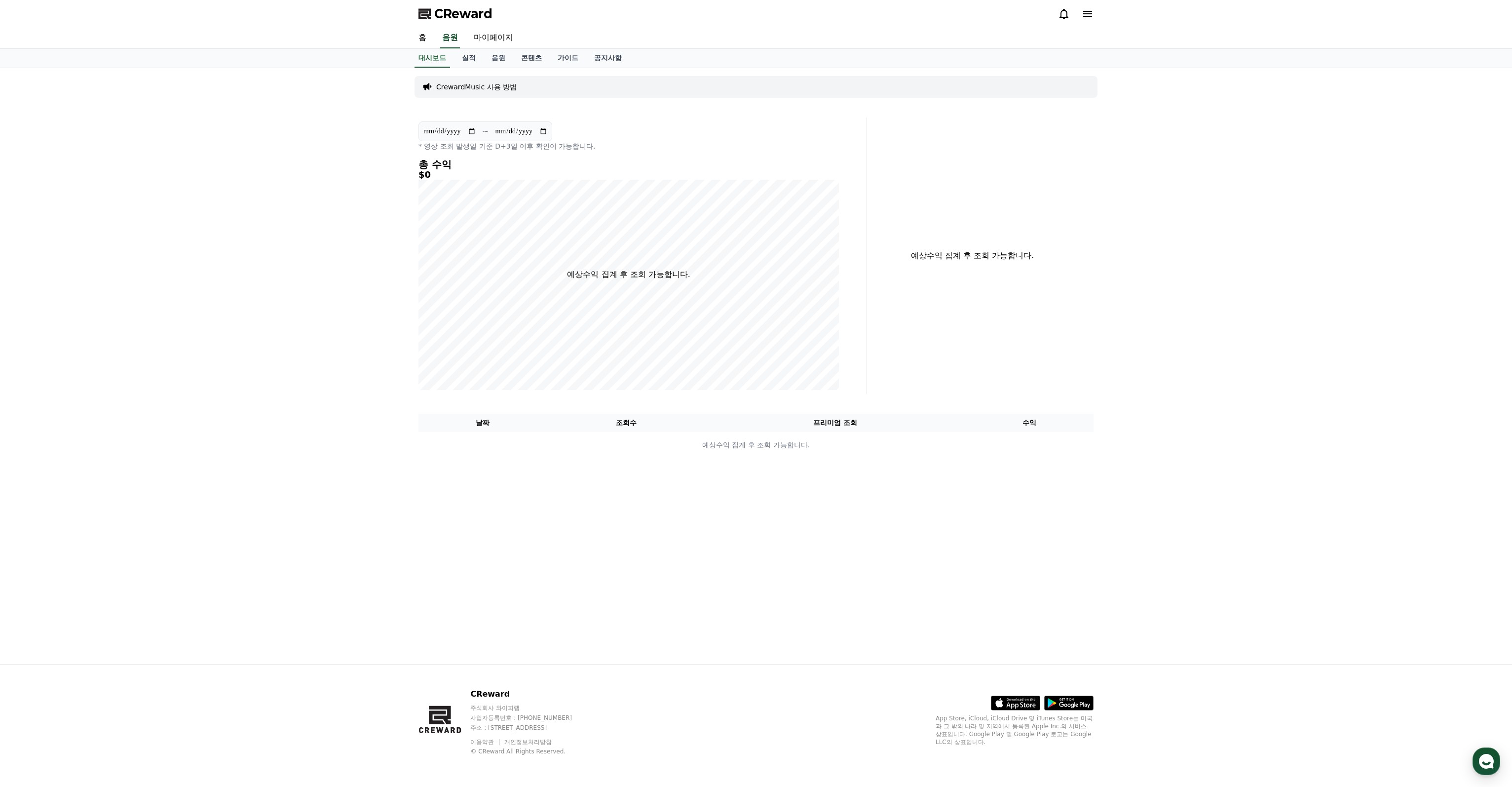
select select "**********"
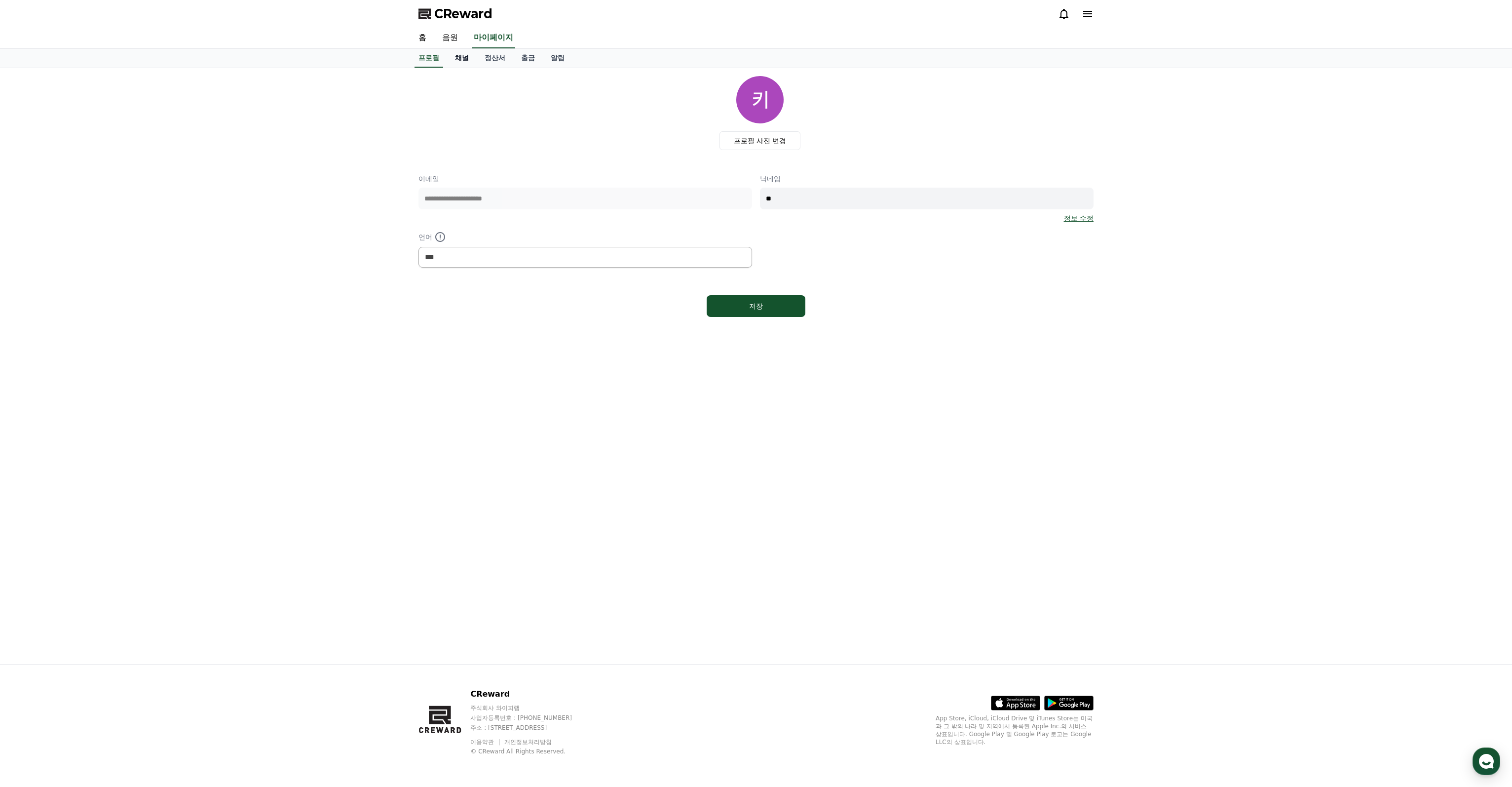
click at [465, 54] on link "채널" at bounding box center [462, 58] width 29 height 19
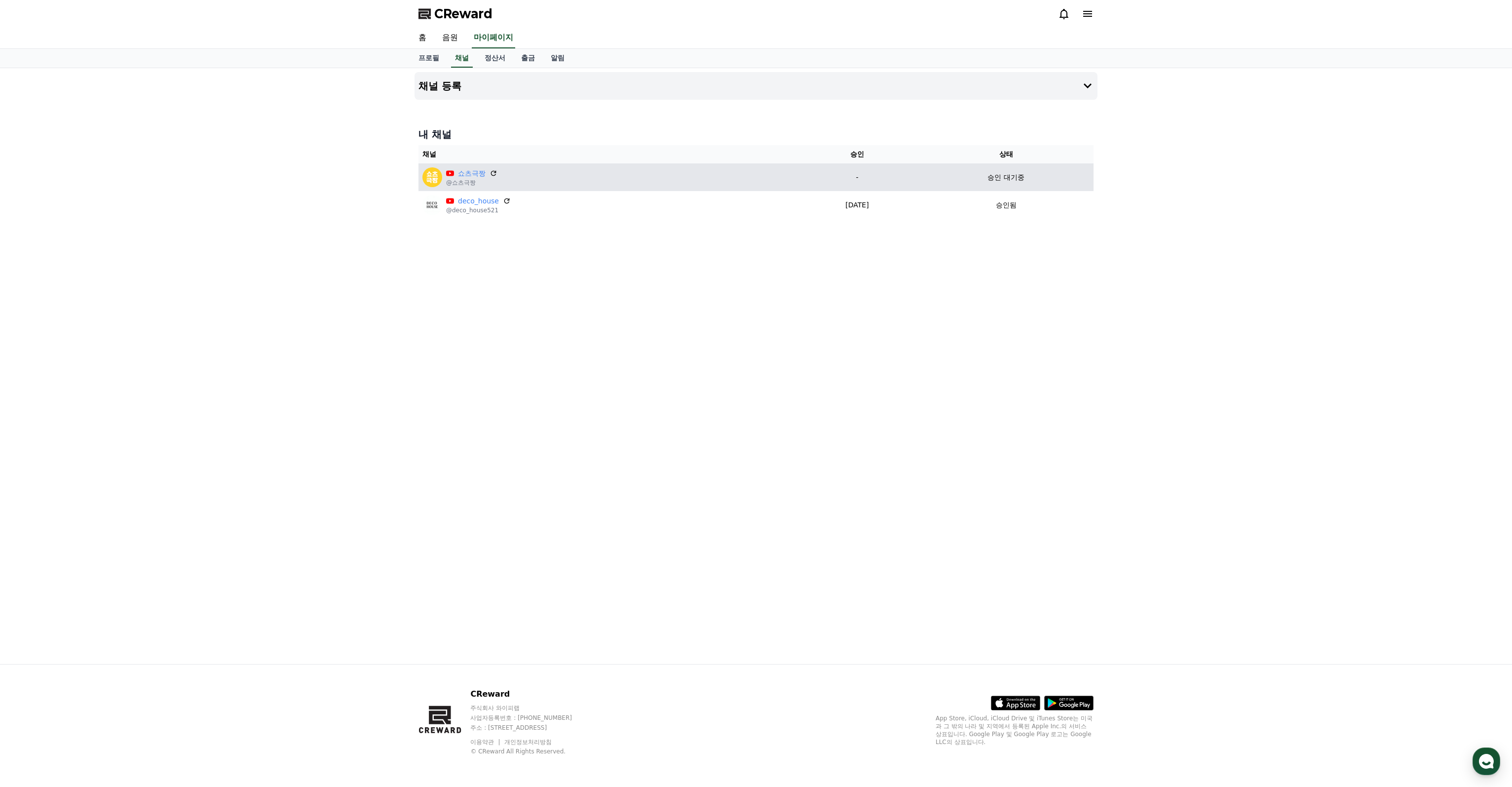
drag, startPoint x: 1035, startPoint y: 184, endPoint x: 926, endPoint y: 179, distance: 109.1
click at [927, 179] on td "승인 대기중" at bounding box center [1006, 177] width 175 height 28
click at [431, 176] on img at bounding box center [433, 177] width 20 height 20
click at [971, 180] on div "승인 대기중" at bounding box center [1005, 177] width 167 height 11
